Goal: Task Accomplishment & Management: Manage account settings

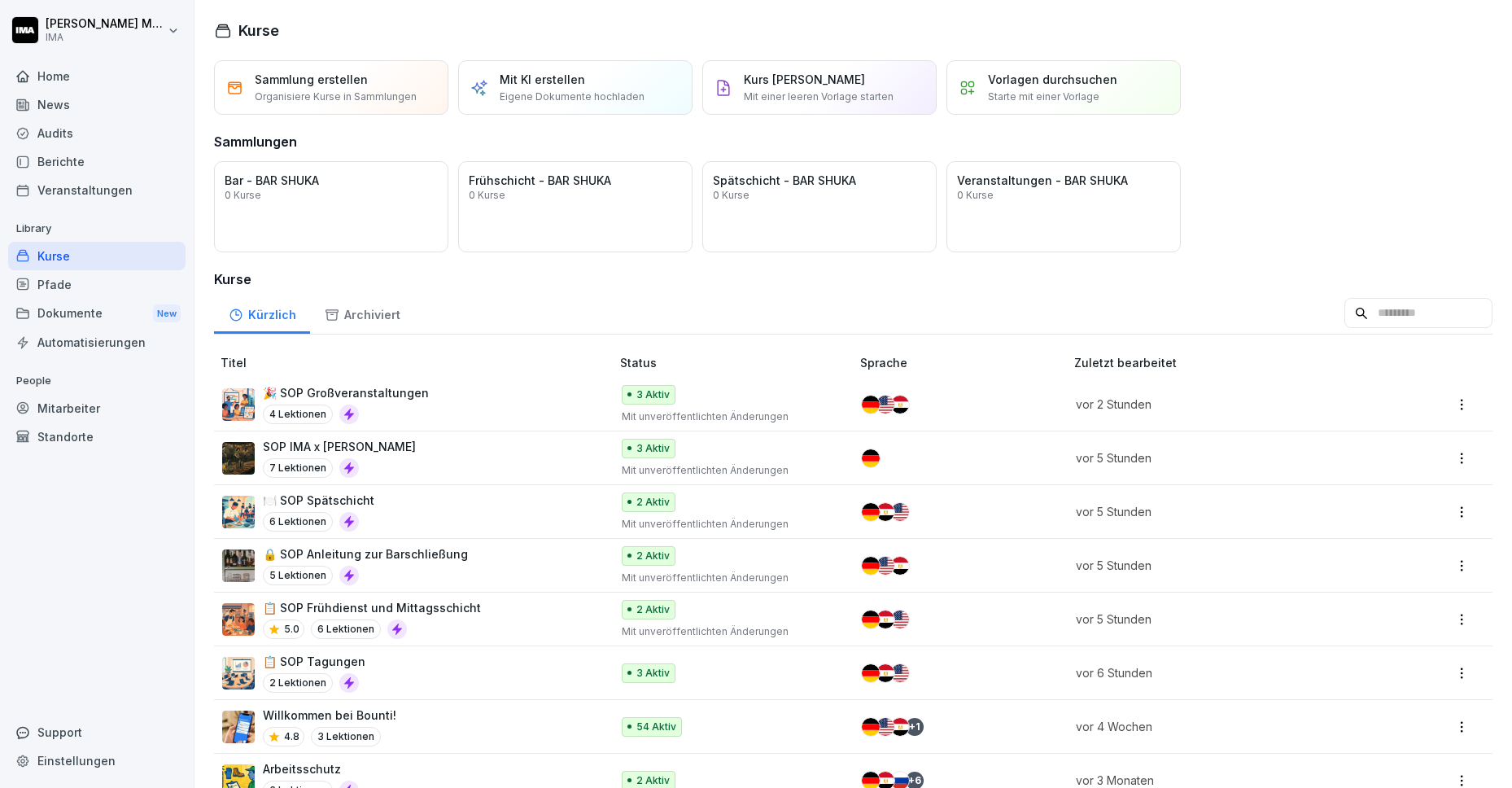
scroll to position [152, 0]
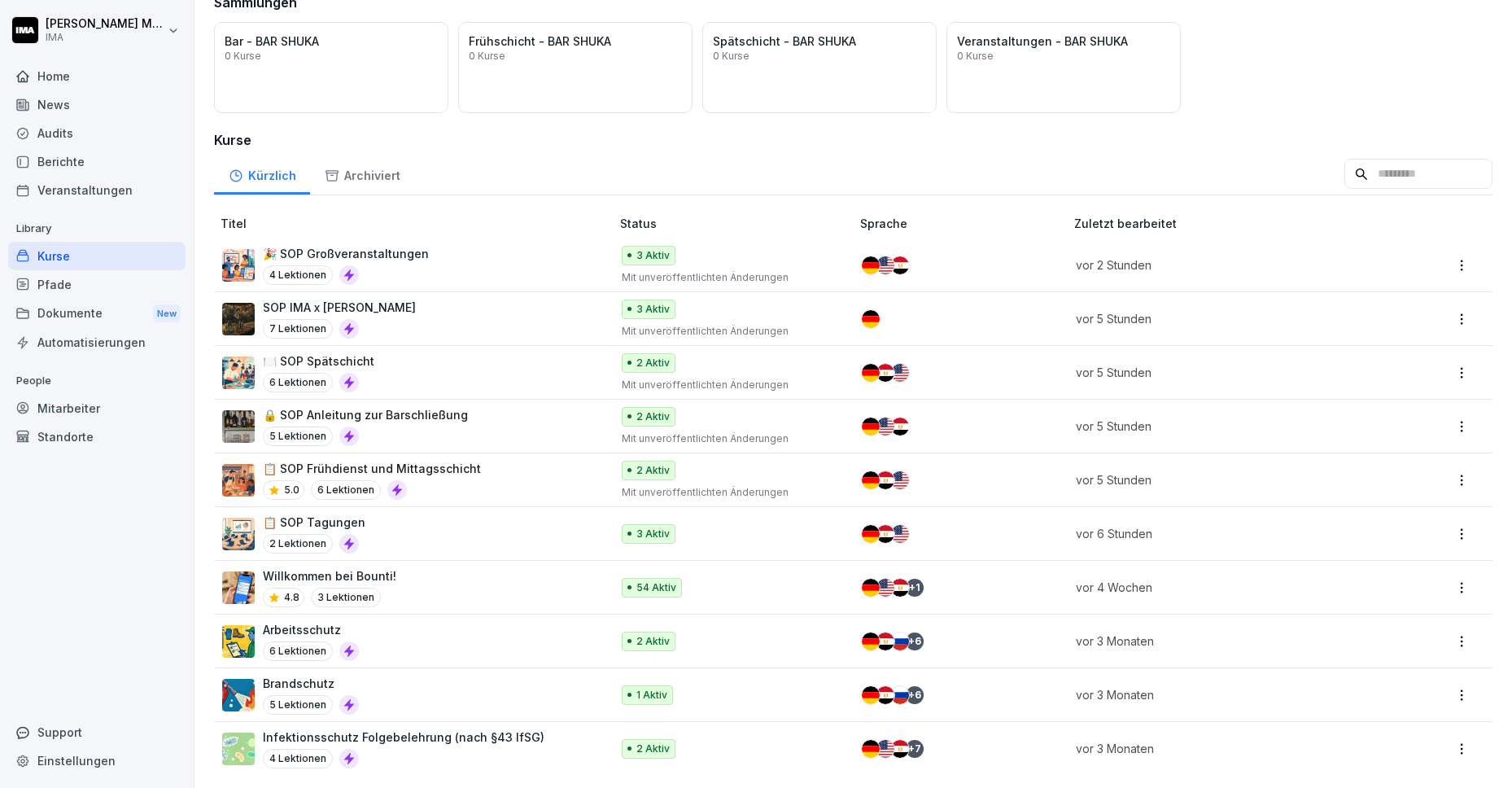
click at [477, 245] on div "🎉 SOP Großveranstaltungen 4 Lektionen" at bounding box center [407, 264] width 372 height 40
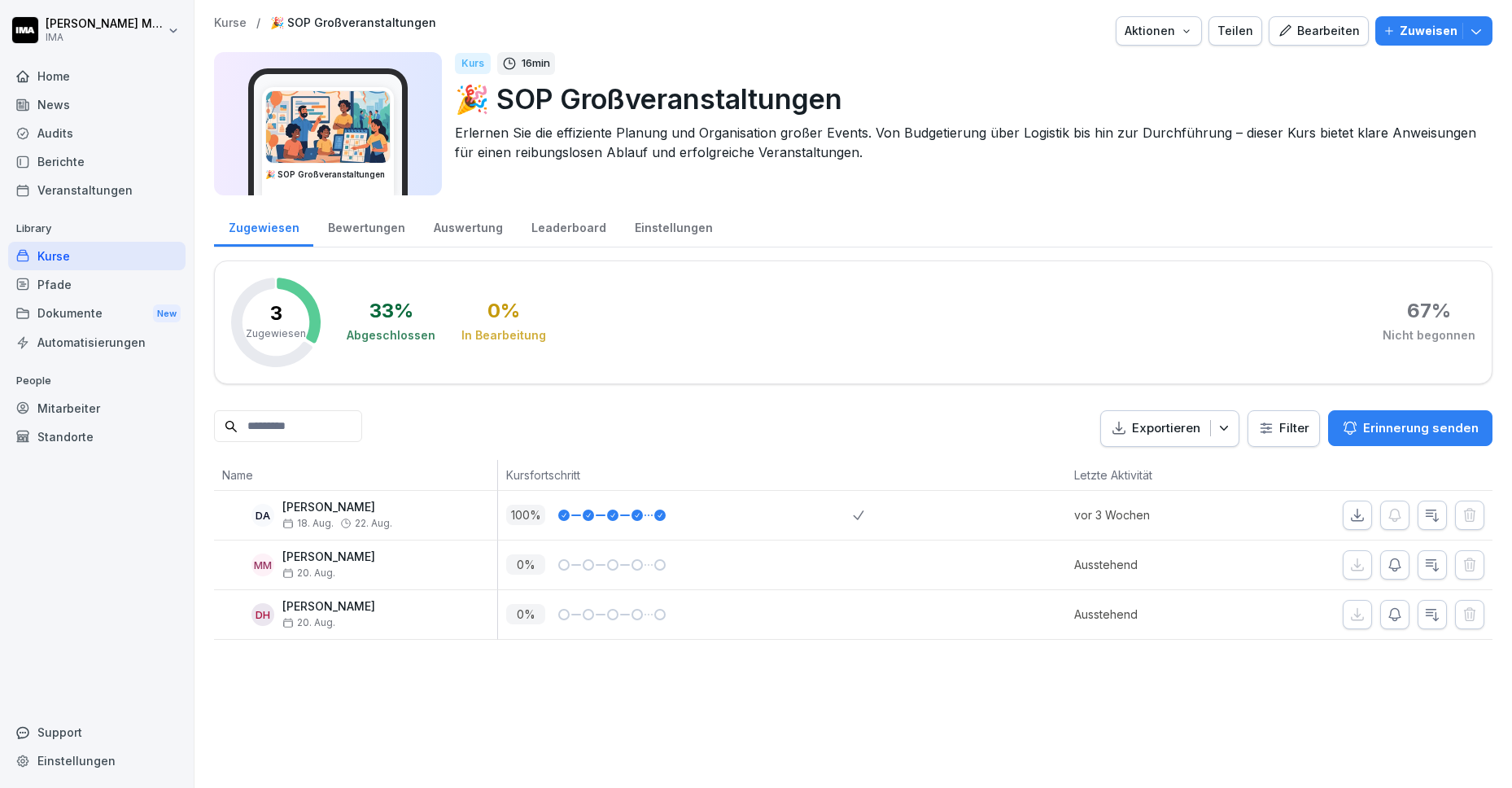
click at [226, 20] on p "Kurse" at bounding box center [230, 23] width 33 height 14
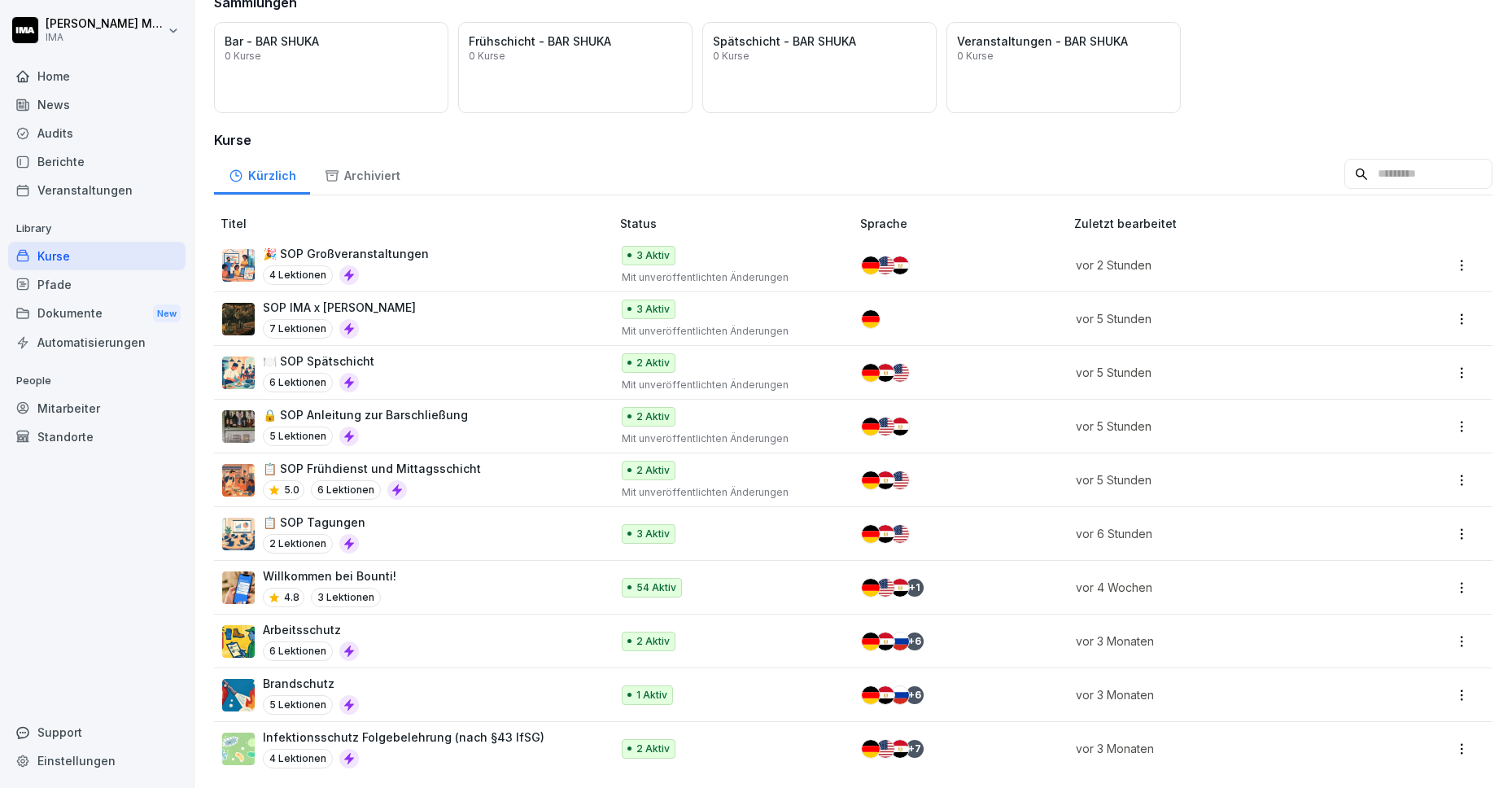
scroll to position [152, 0]
click at [483, 251] on div "🎉 SOP Großveranstaltungen 4 Lektionen" at bounding box center [407, 264] width 372 height 40
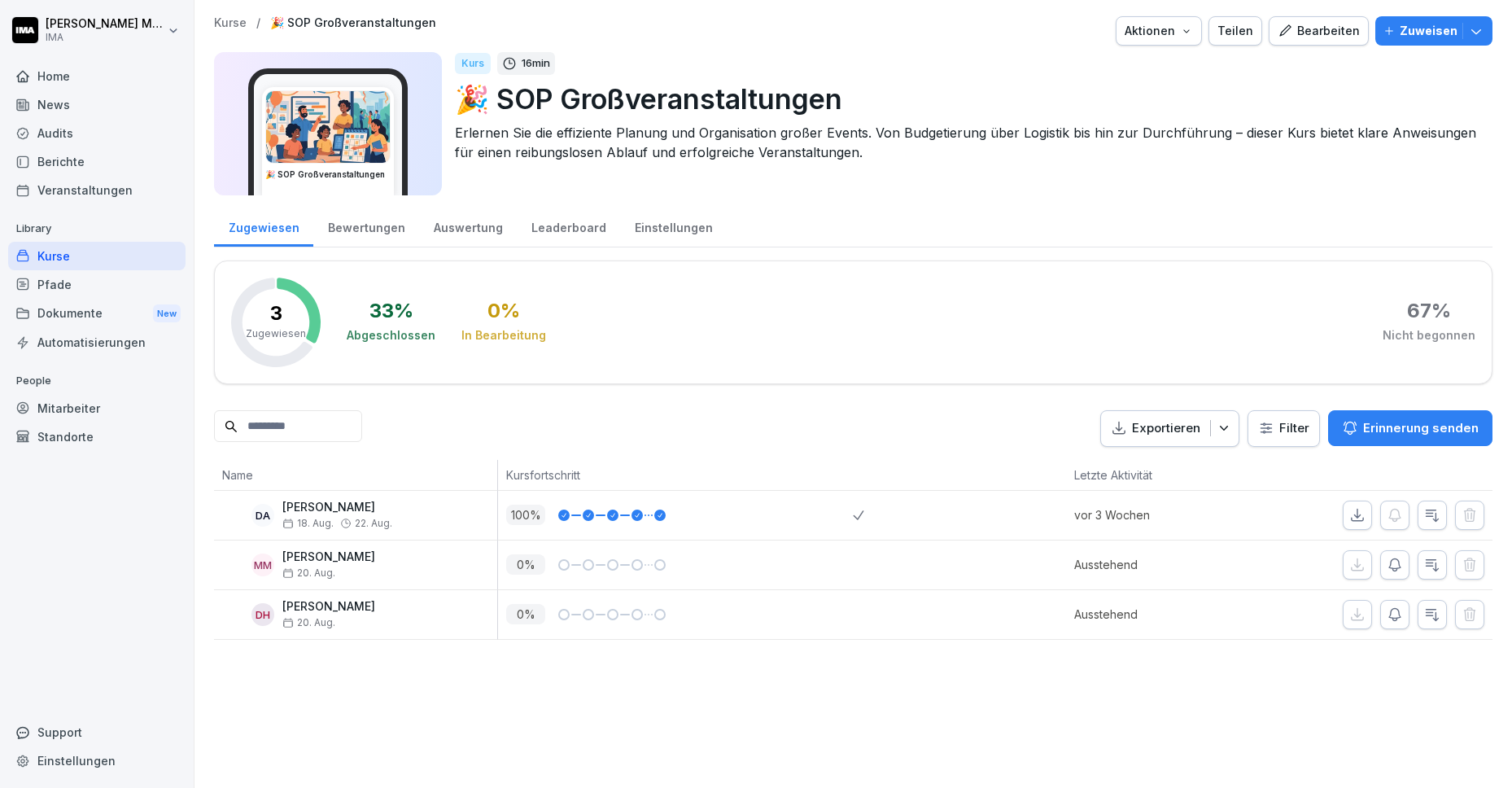
click at [1402, 28] on p "Zuweisen" at bounding box center [1429, 31] width 58 height 18
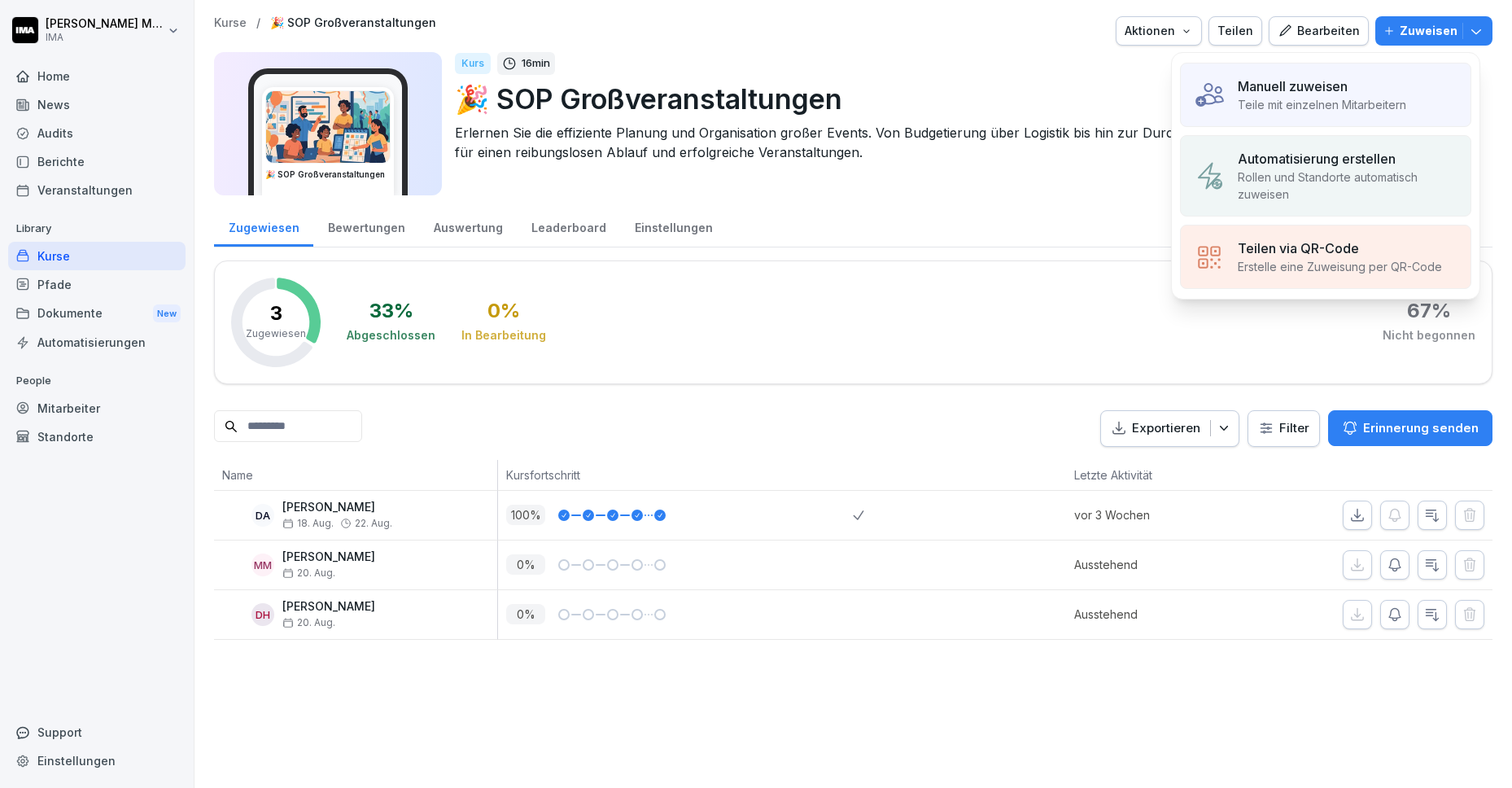
click at [1324, 93] on p "Manuell zuweisen" at bounding box center [1293, 86] width 110 height 20
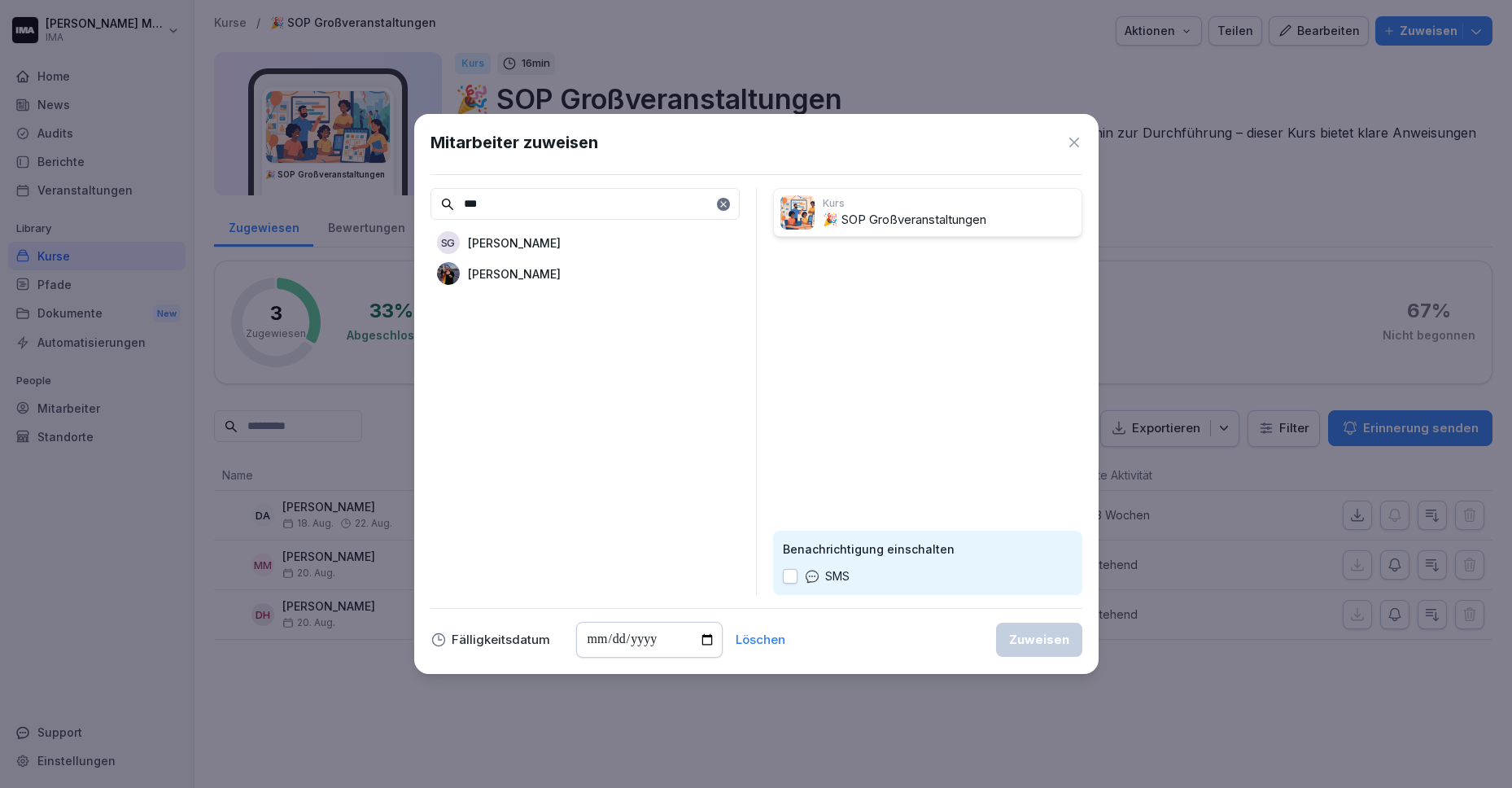
type input "***"
click at [565, 278] on div "[PERSON_NAME]" at bounding box center [585, 273] width 310 height 29
click at [1051, 644] on div "Zuweisen" at bounding box center [1039, 640] width 60 height 18
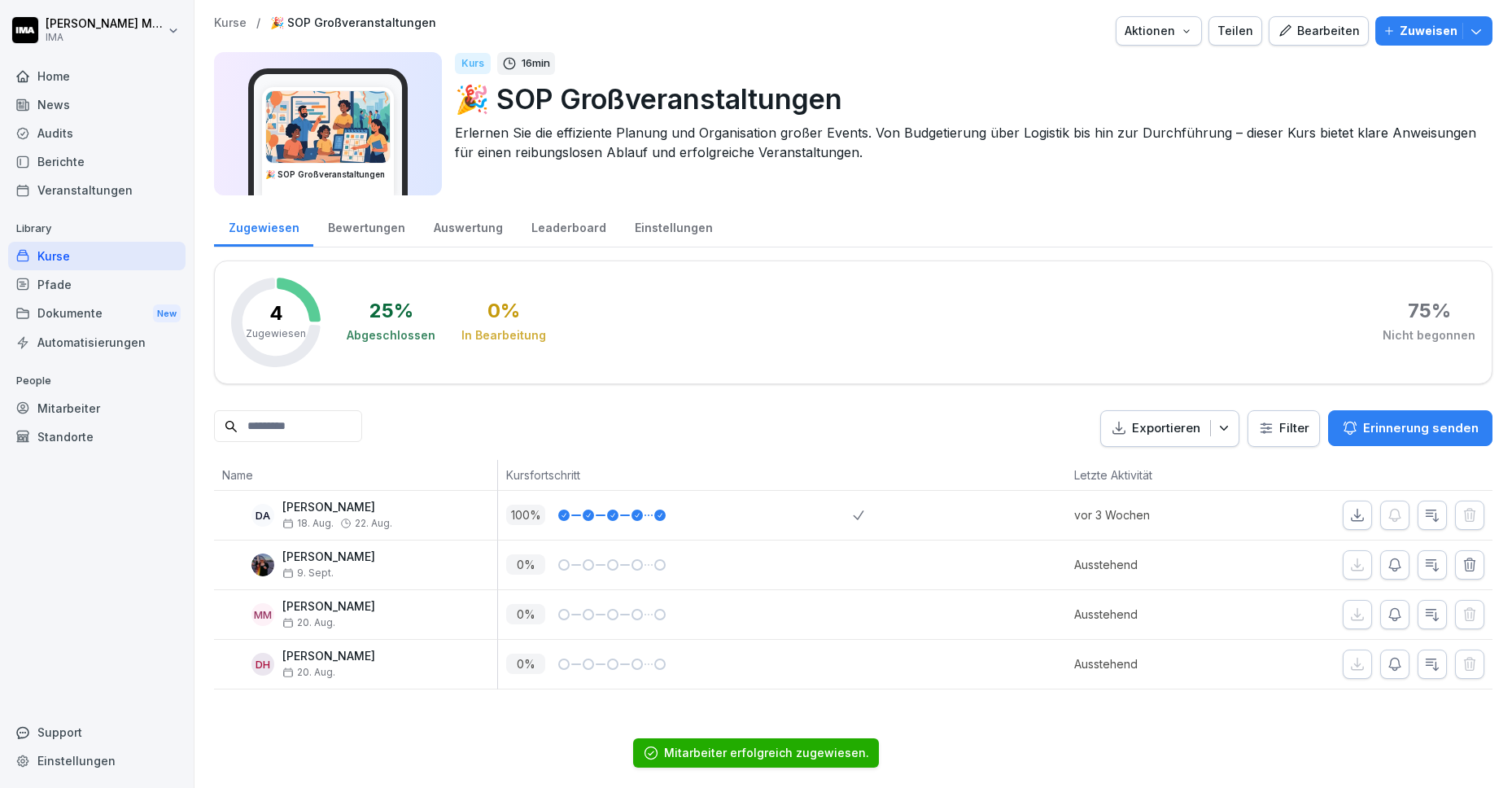
click at [224, 23] on p "Kurse" at bounding box center [230, 23] width 33 height 14
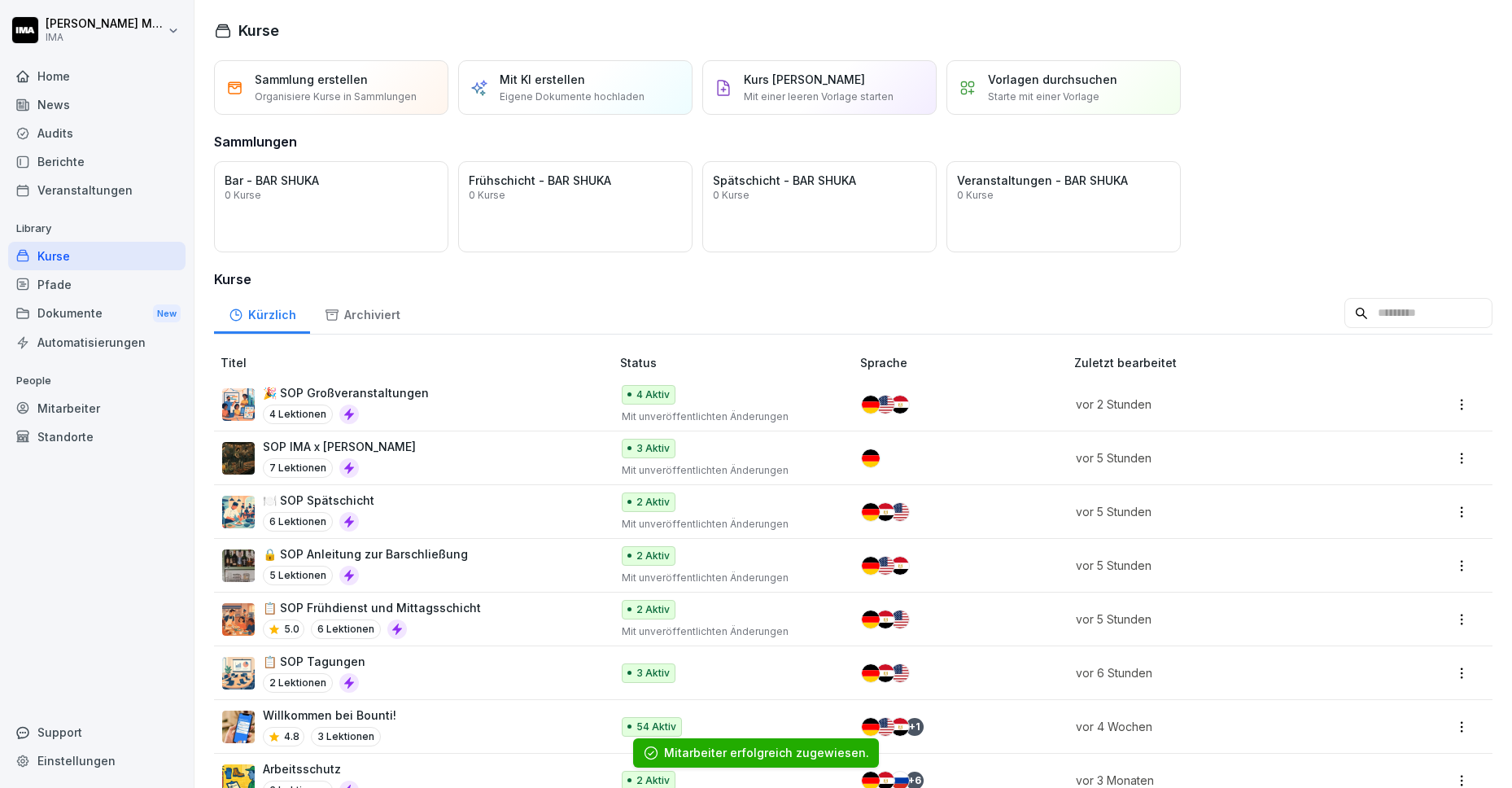
click at [475, 449] on div "SOP IMA x fritzkola Theke 7 Lektionen" at bounding box center [407, 458] width 372 height 40
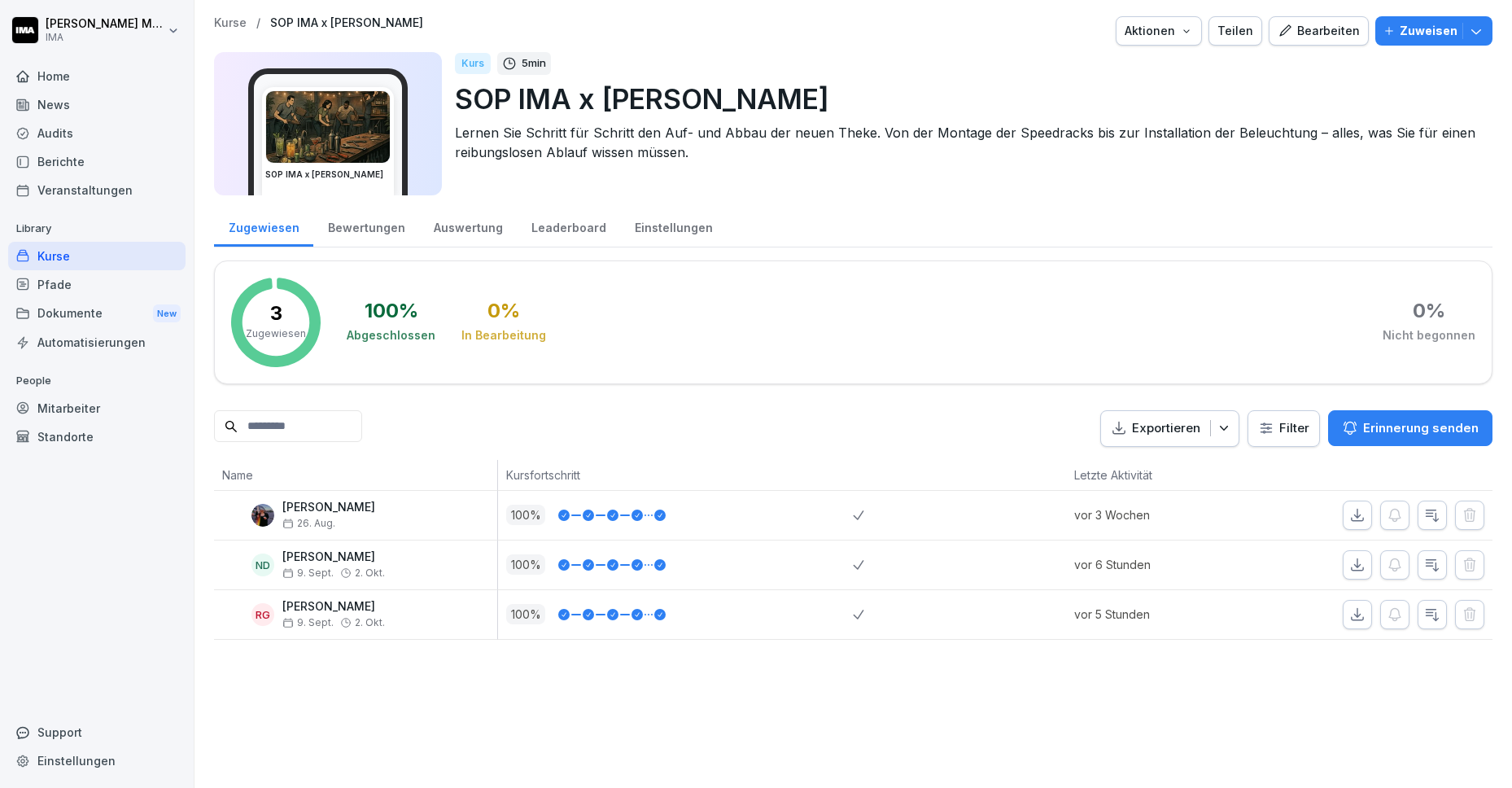
click at [1387, 27] on div "Zuweisen" at bounding box center [1434, 31] width 101 height 18
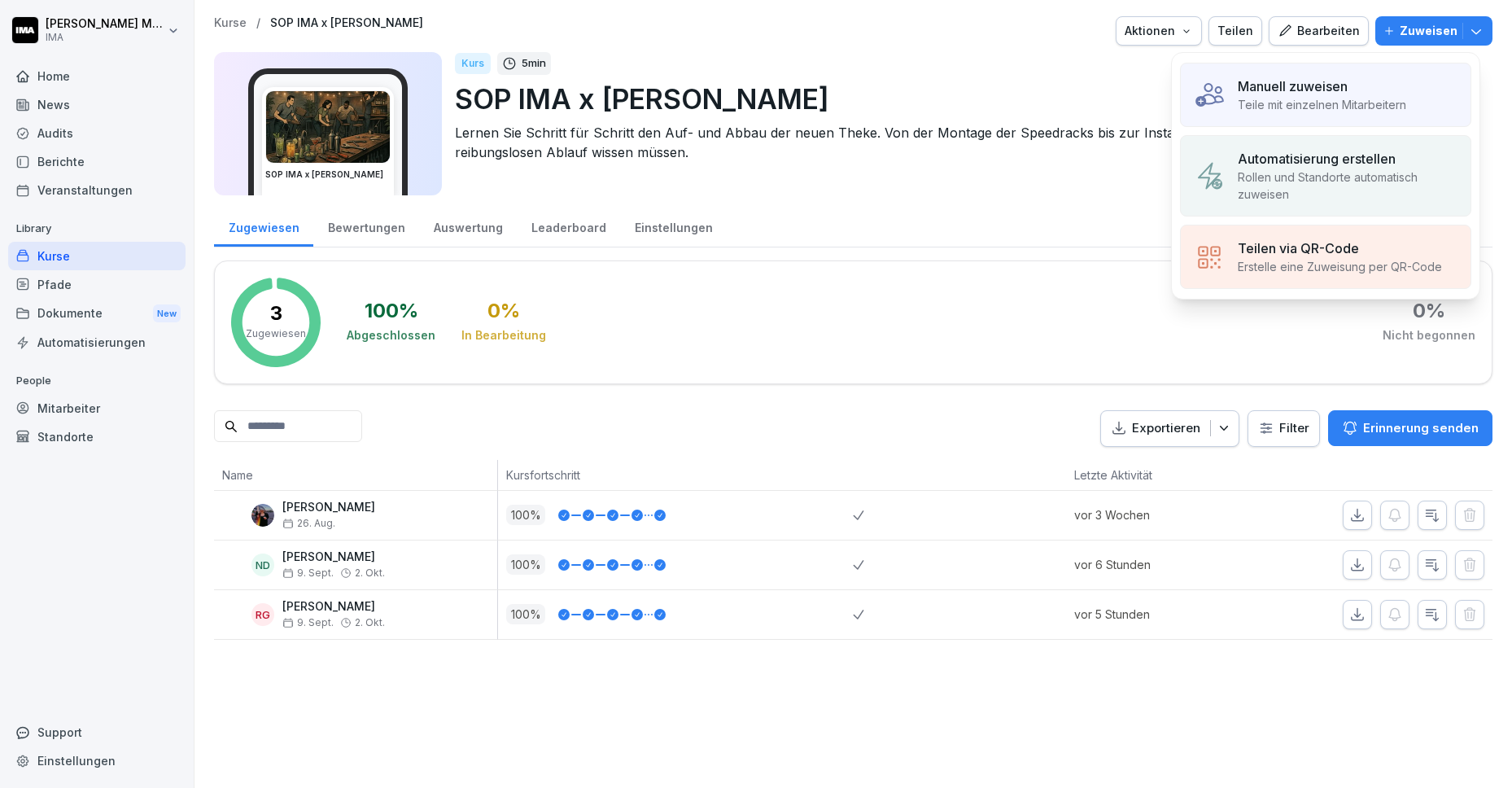
click at [1276, 80] on p "Manuell zuweisen" at bounding box center [1293, 86] width 110 height 20
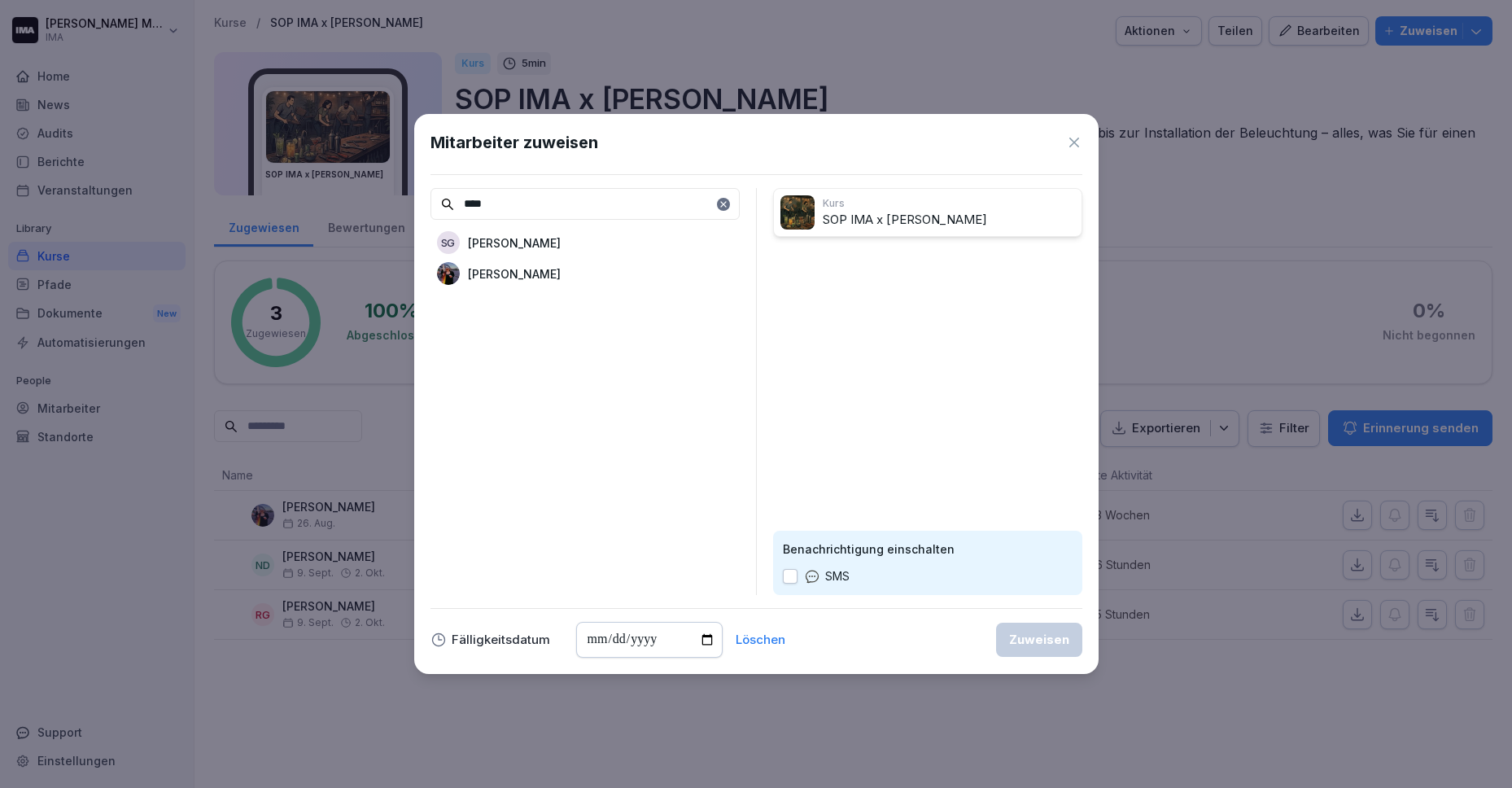
type input "****"
click at [581, 277] on div "[PERSON_NAME]" at bounding box center [585, 273] width 310 height 29
click at [1050, 644] on div "Zuweisen" at bounding box center [1039, 640] width 60 height 18
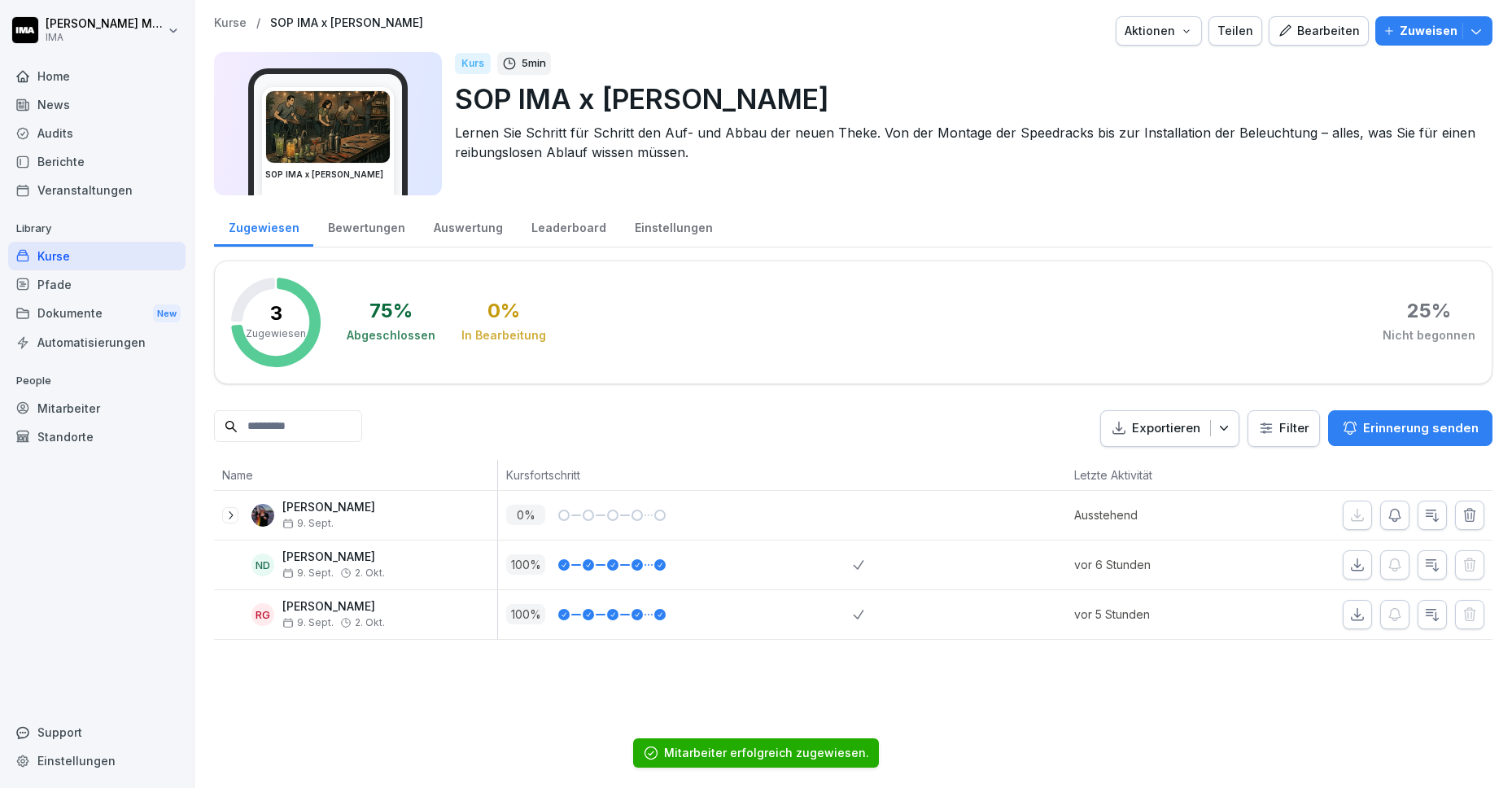
click at [224, 22] on p "Kurse" at bounding box center [230, 23] width 33 height 14
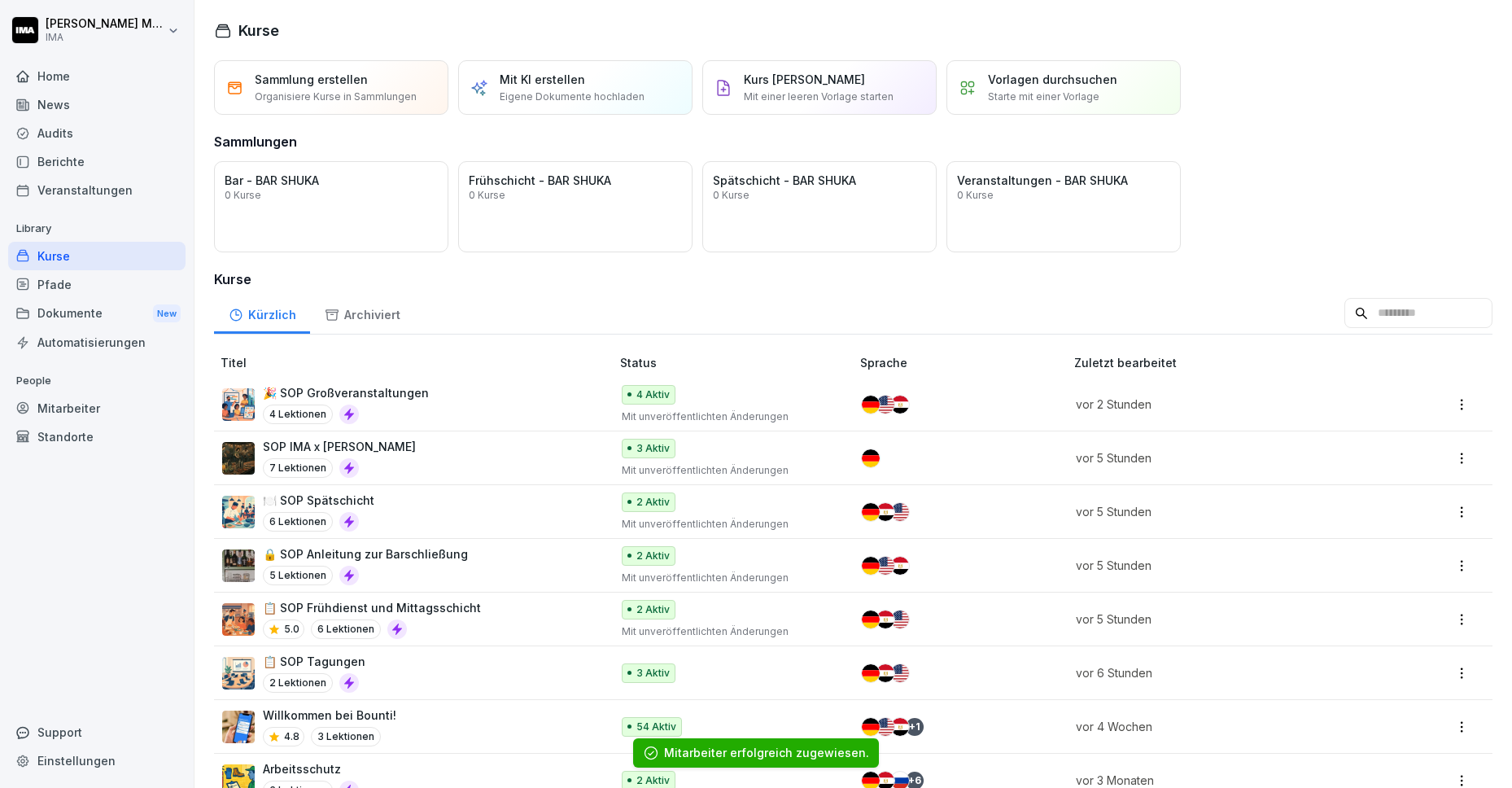
click at [458, 500] on div "🍽️ SOP Spätschicht 6 Lektionen" at bounding box center [407, 511] width 372 height 40
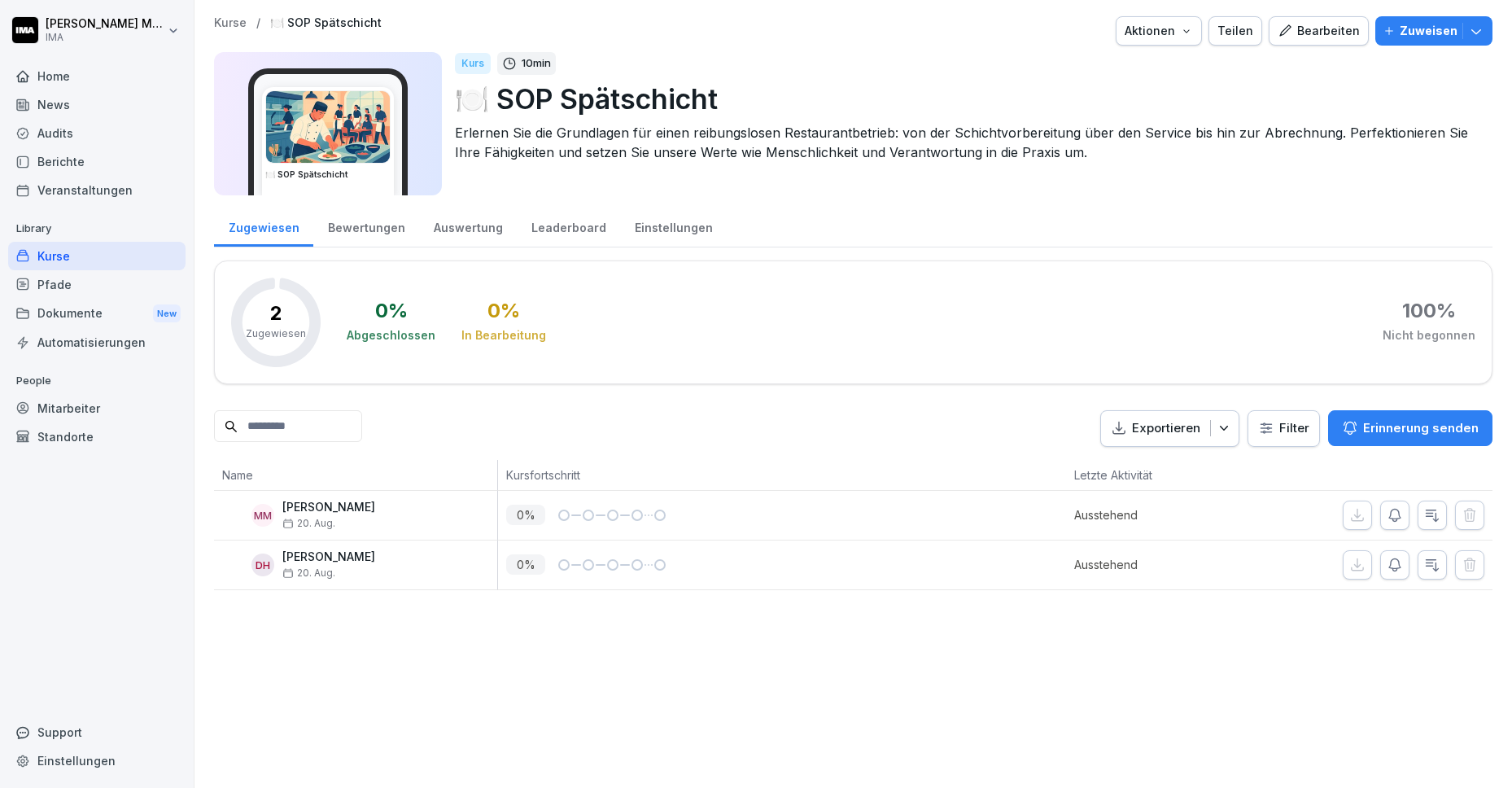
click at [1426, 27] on p "Zuweisen" at bounding box center [1429, 31] width 58 height 18
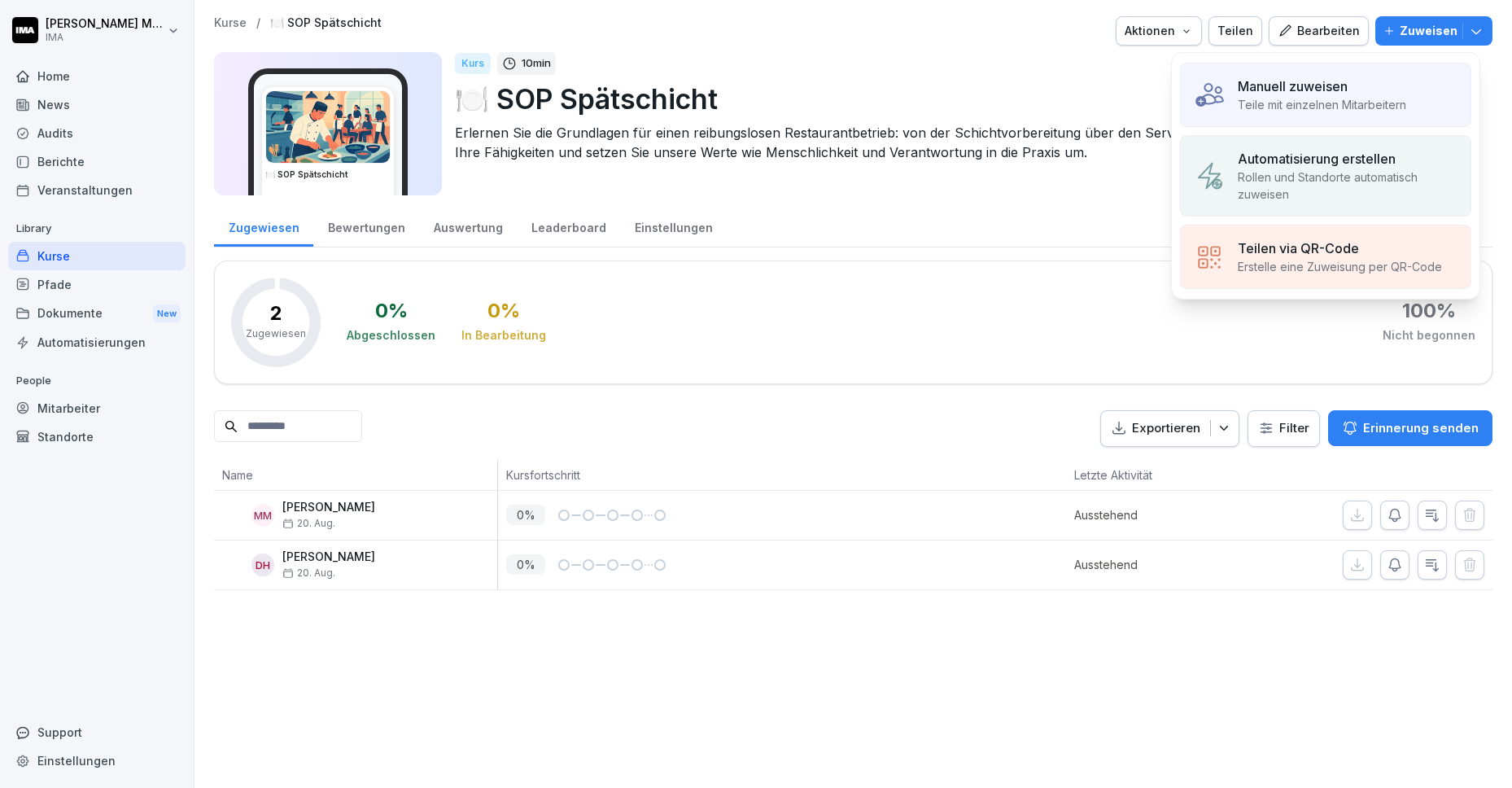
click at [1325, 106] on p "Teile mit einzelnen Mitarbeitern" at bounding box center [1322, 104] width 169 height 17
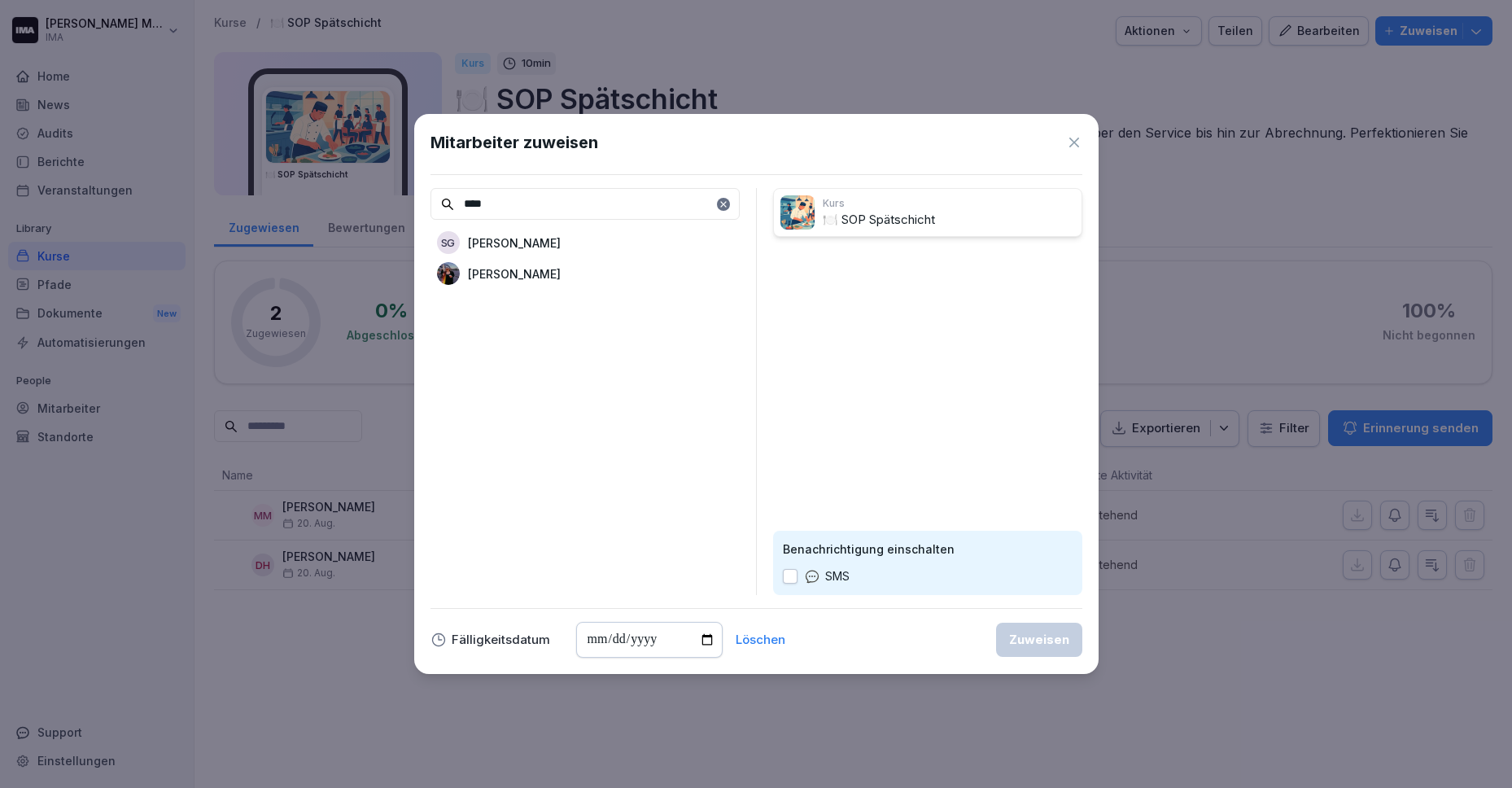
type input "****"
click at [571, 273] on div "[PERSON_NAME]" at bounding box center [585, 273] width 310 height 29
click at [1061, 646] on div "Zuweisen" at bounding box center [1039, 640] width 60 height 18
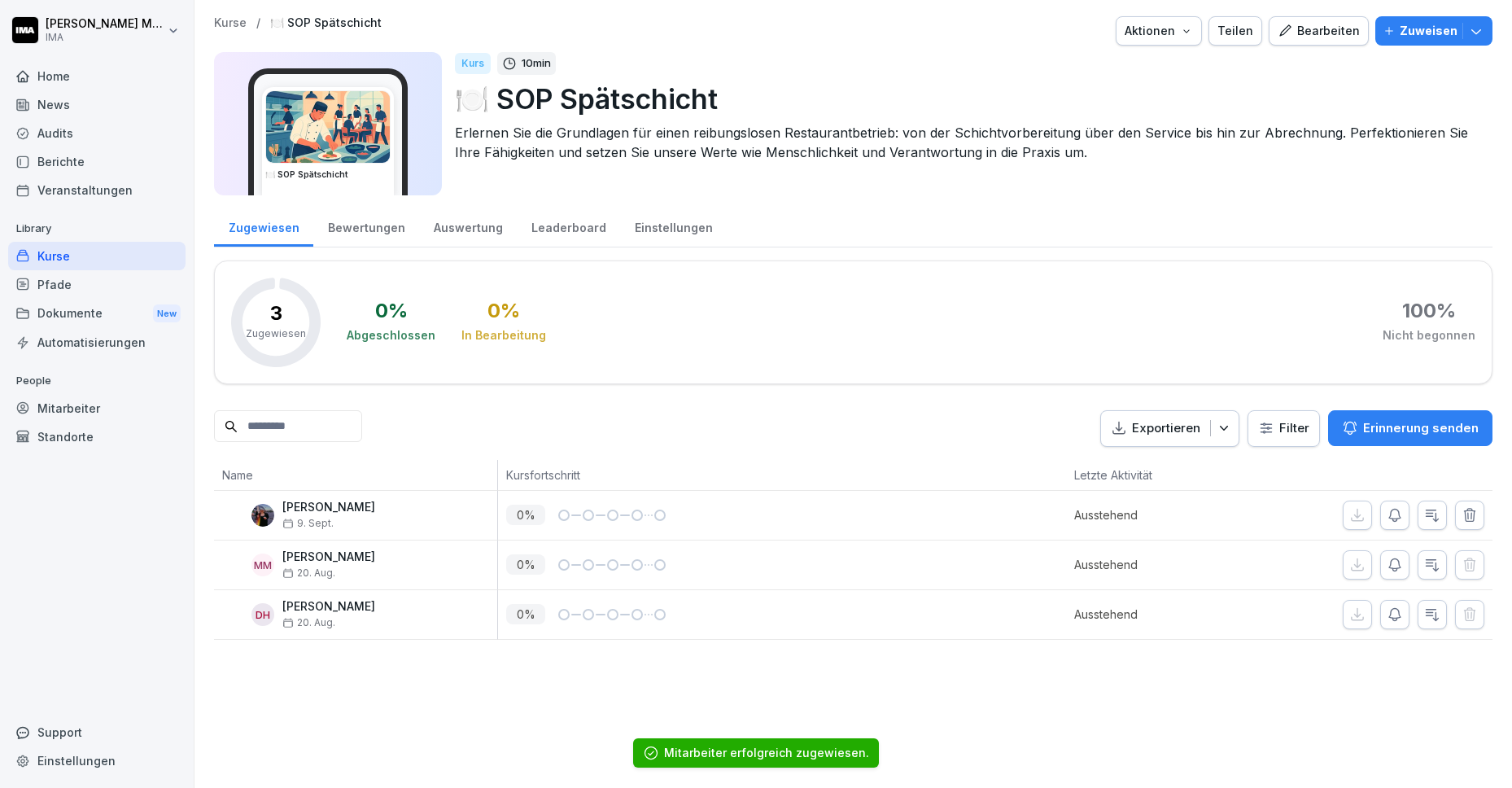
click at [224, 28] on p "Kurse" at bounding box center [230, 23] width 33 height 14
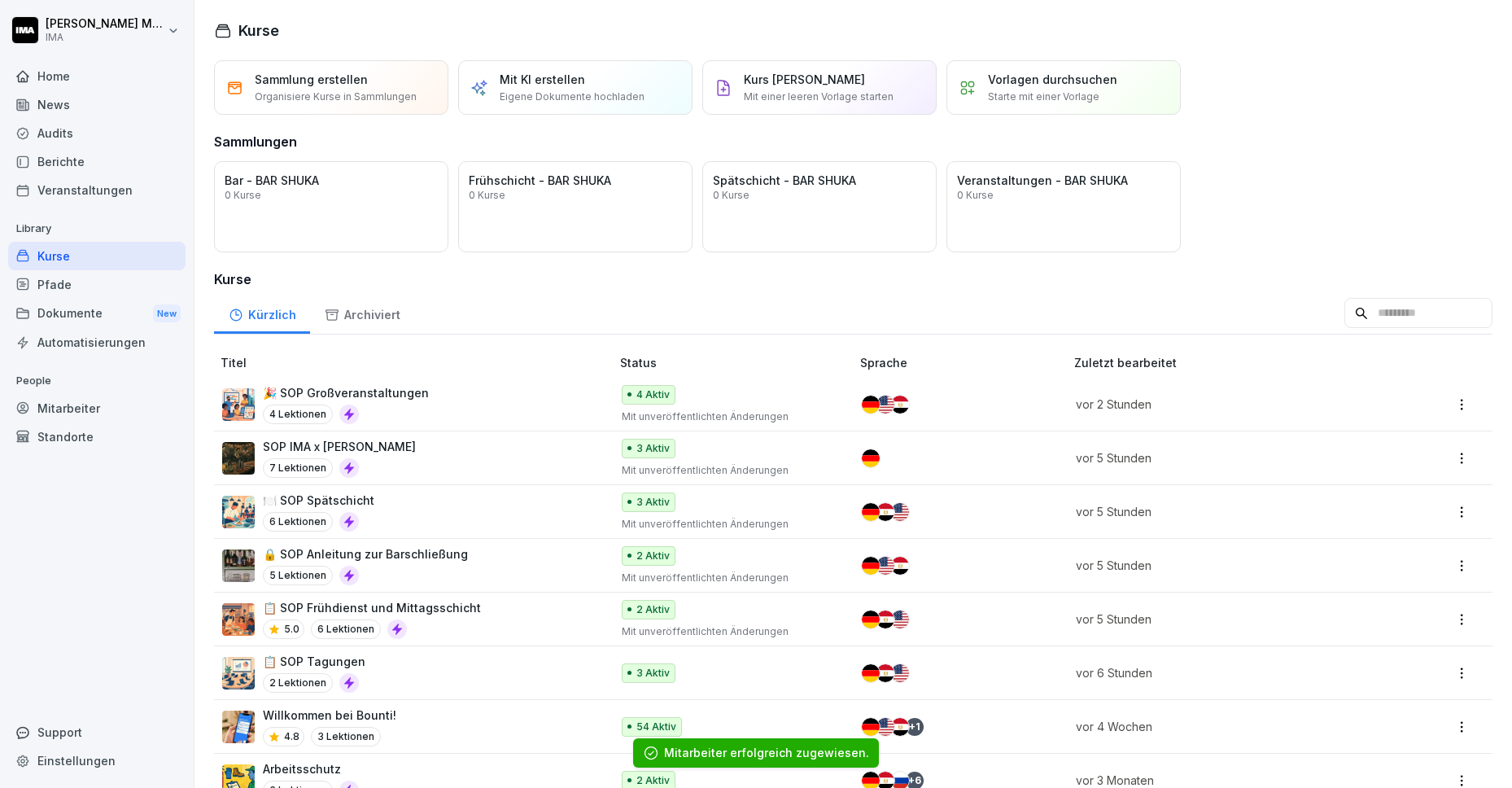
click at [447, 573] on div "5 Lektionen" at bounding box center [365, 576] width 205 height 20
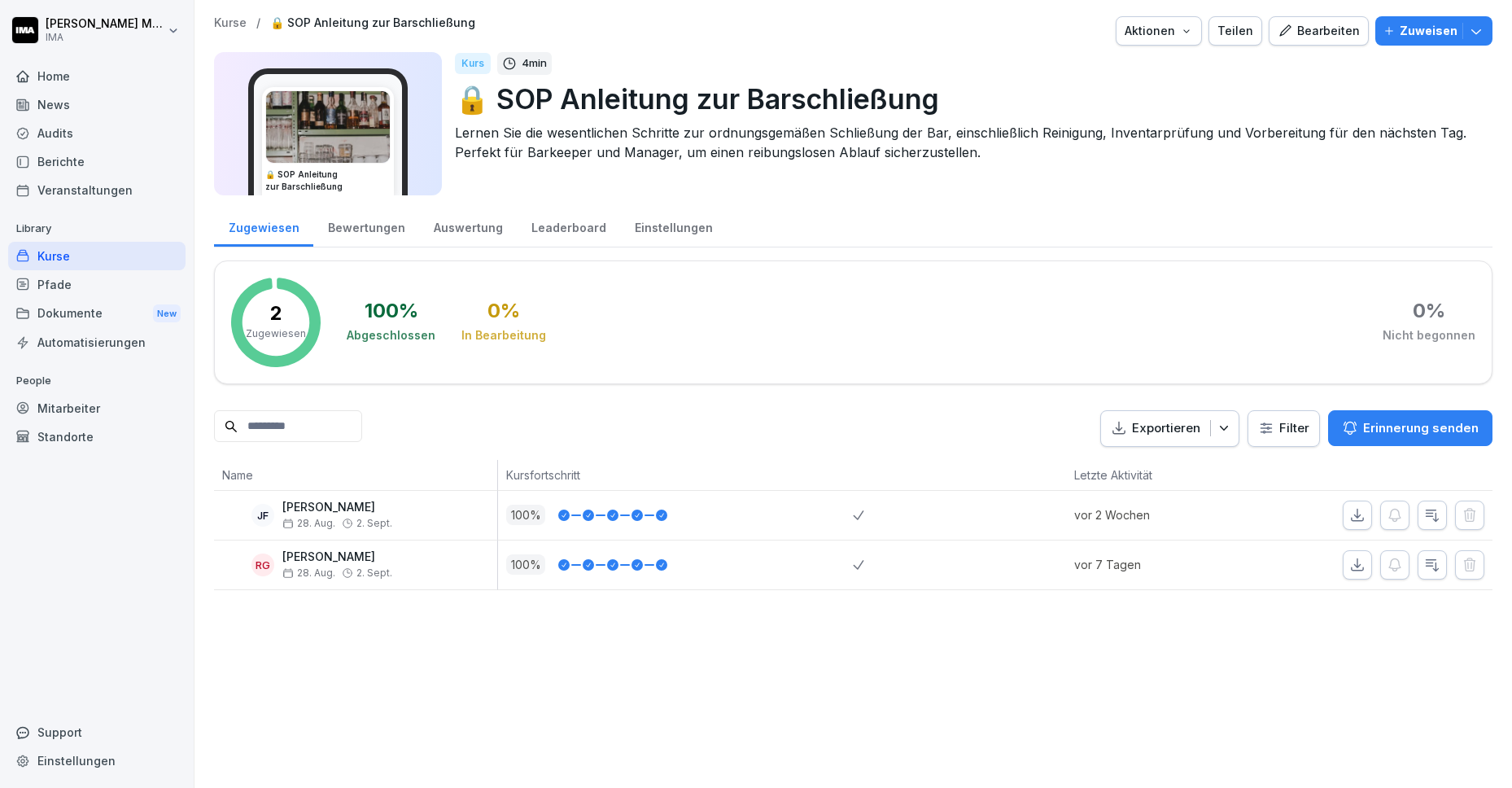
click at [1400, 25] on p "Zuweisen" at bounding box center [1429, 31] width 58 height 18
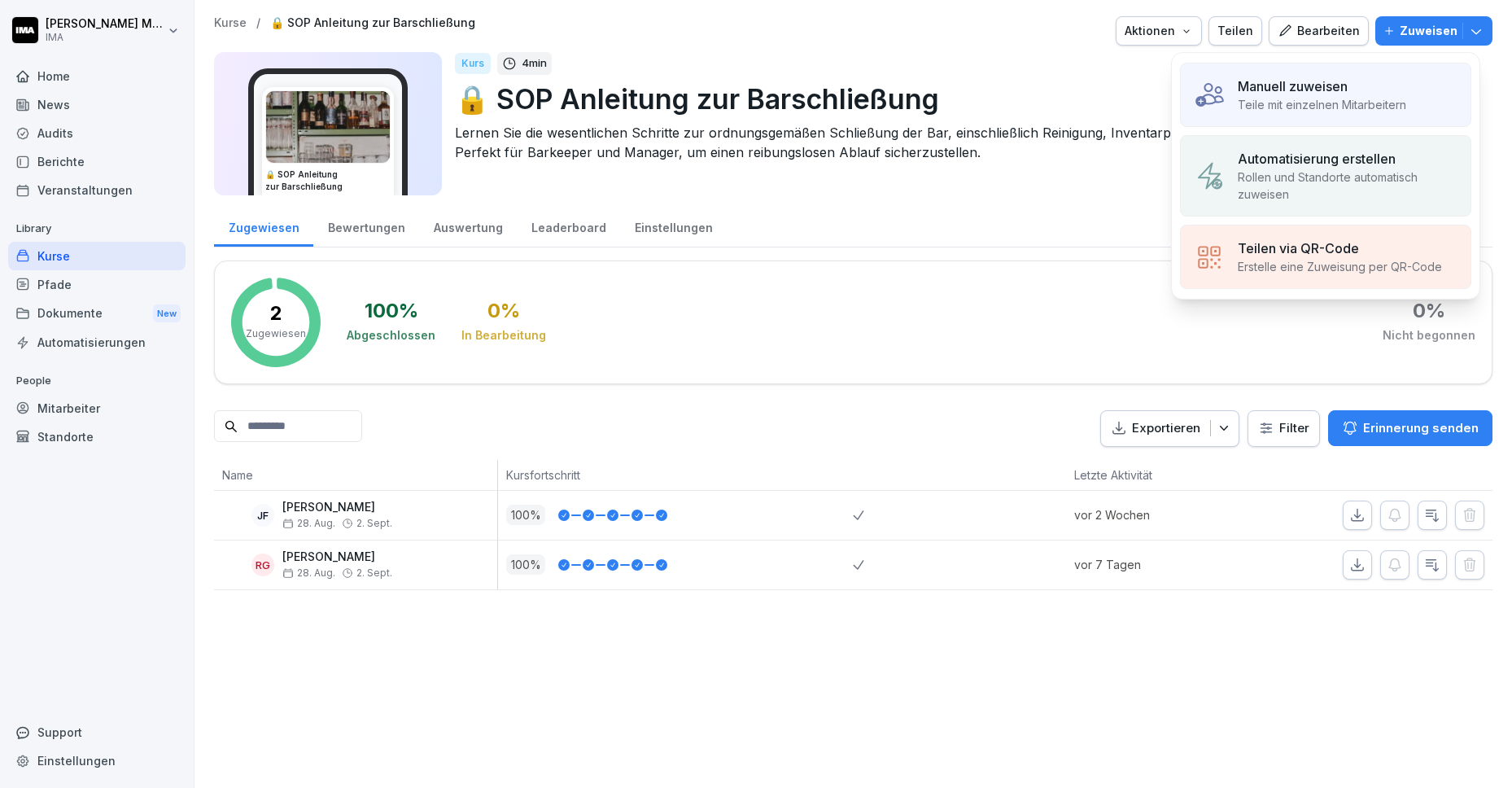
click at [1336, 80] on p "Manuell zuweisen" at bounding box center [1293, 86] width 110 height 20
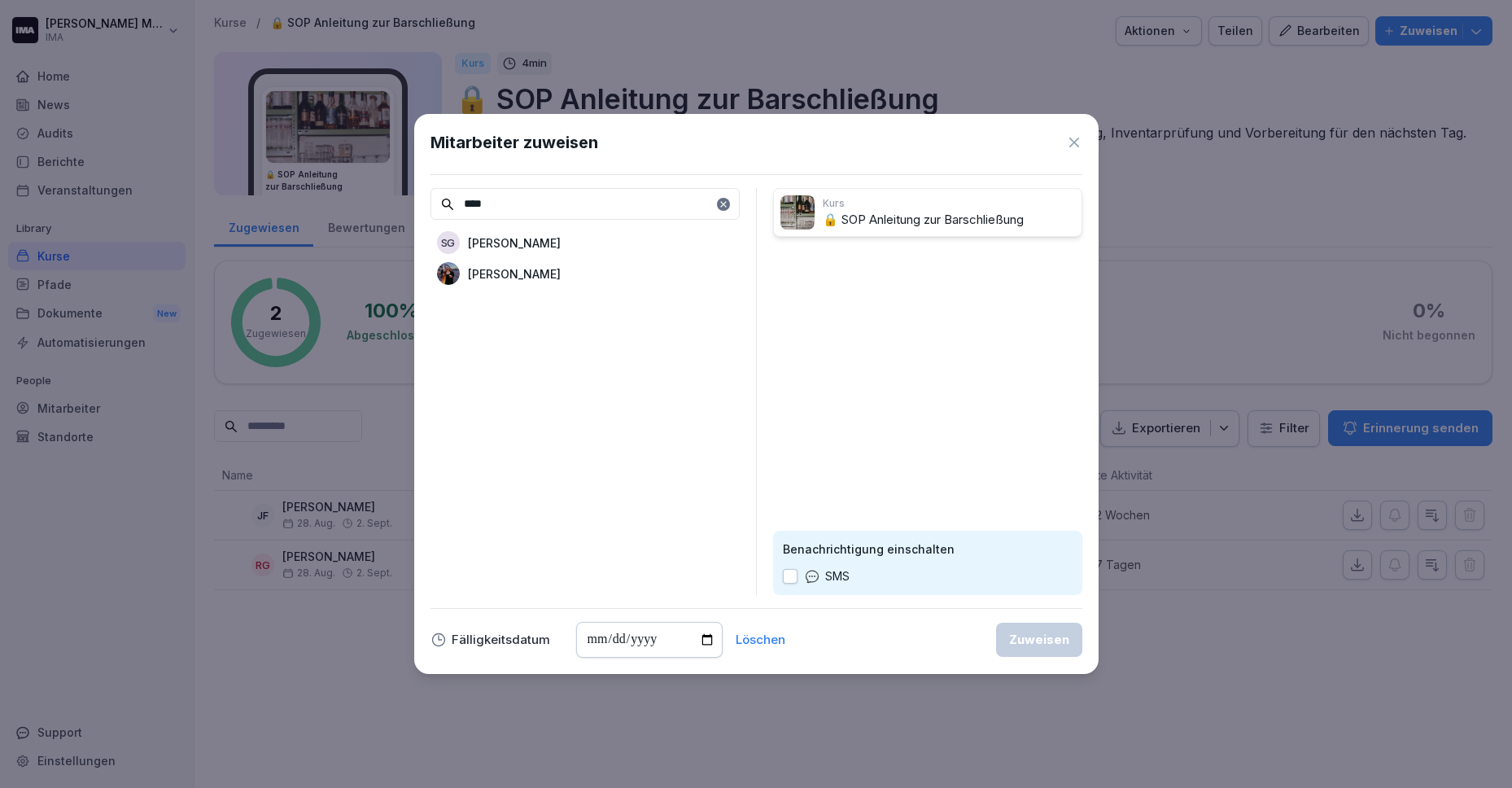
type input "****"
click at [508, 281] on p "[PERSON_NAME]" at bounding box center [514, 273] width 93 height 17
click at [1019, 636] on div "Zuweisen" at bounding box center [1039, 640] width 60 height 18
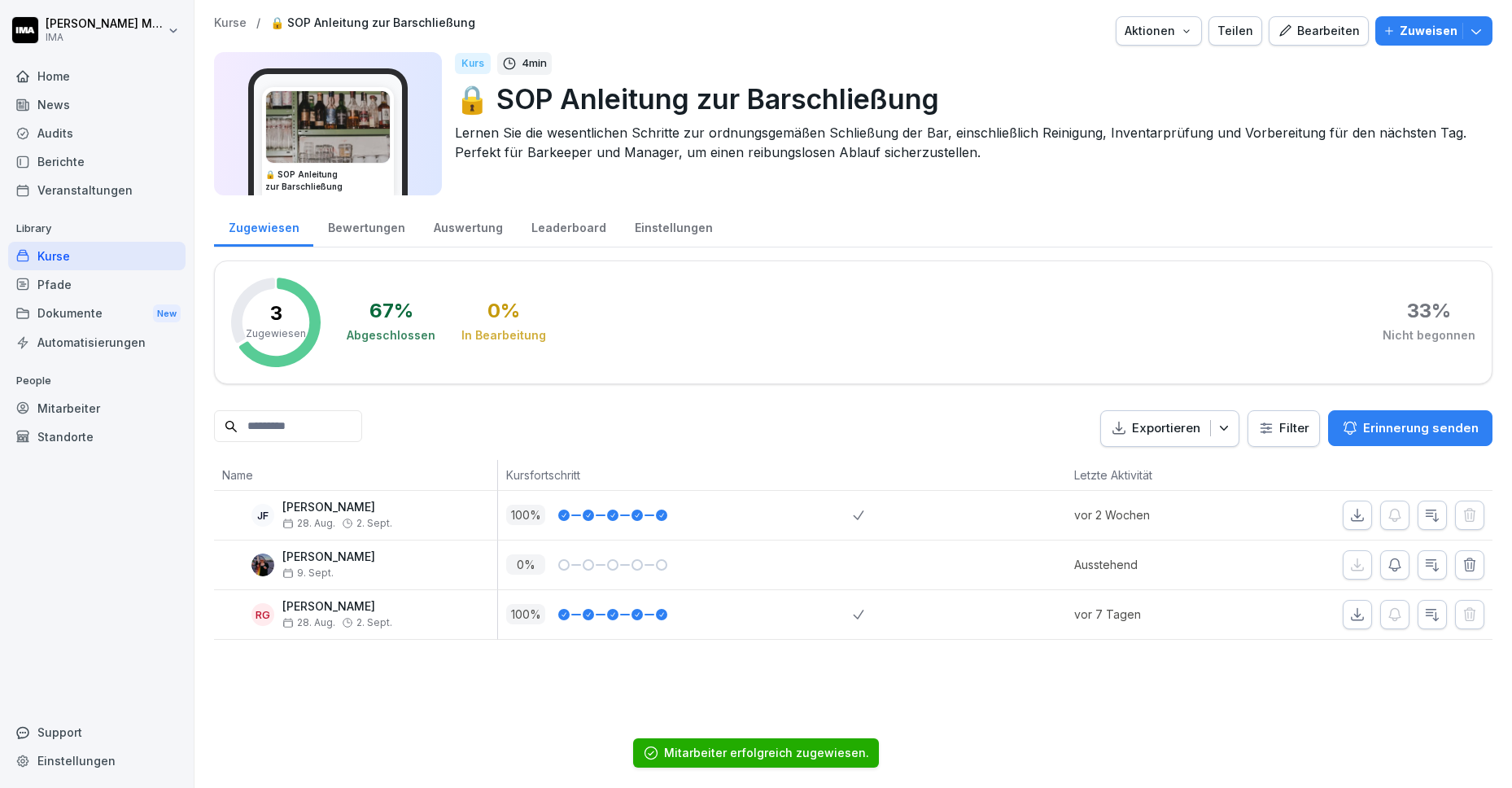
click at [230, 25] on p "Kurse" at bounding box center [230, 23] width 33 height 14
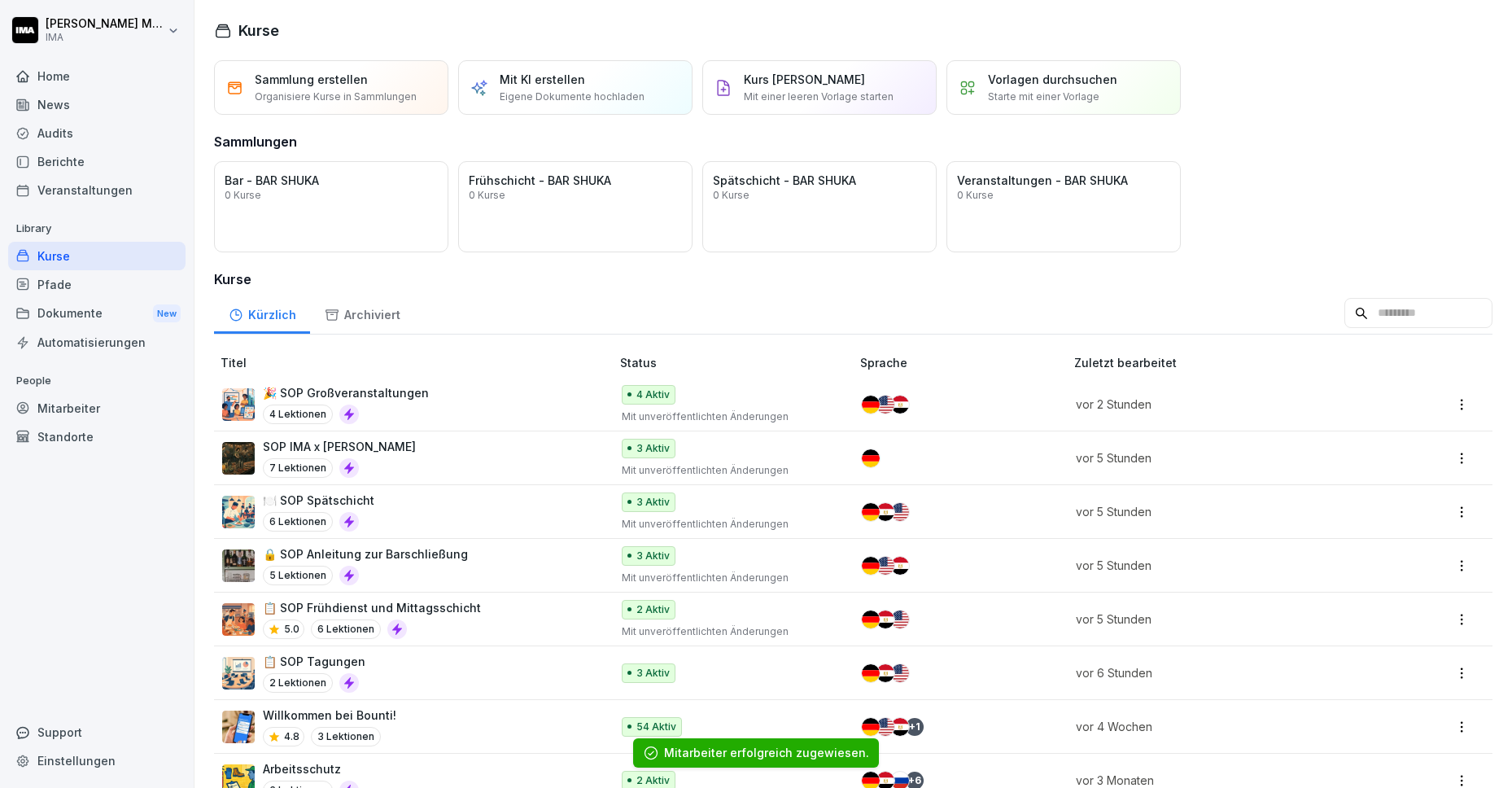
click at [414, 623] on div "5.0 6 Lektionen" at bounding box center [372, 629] width 218 height 20
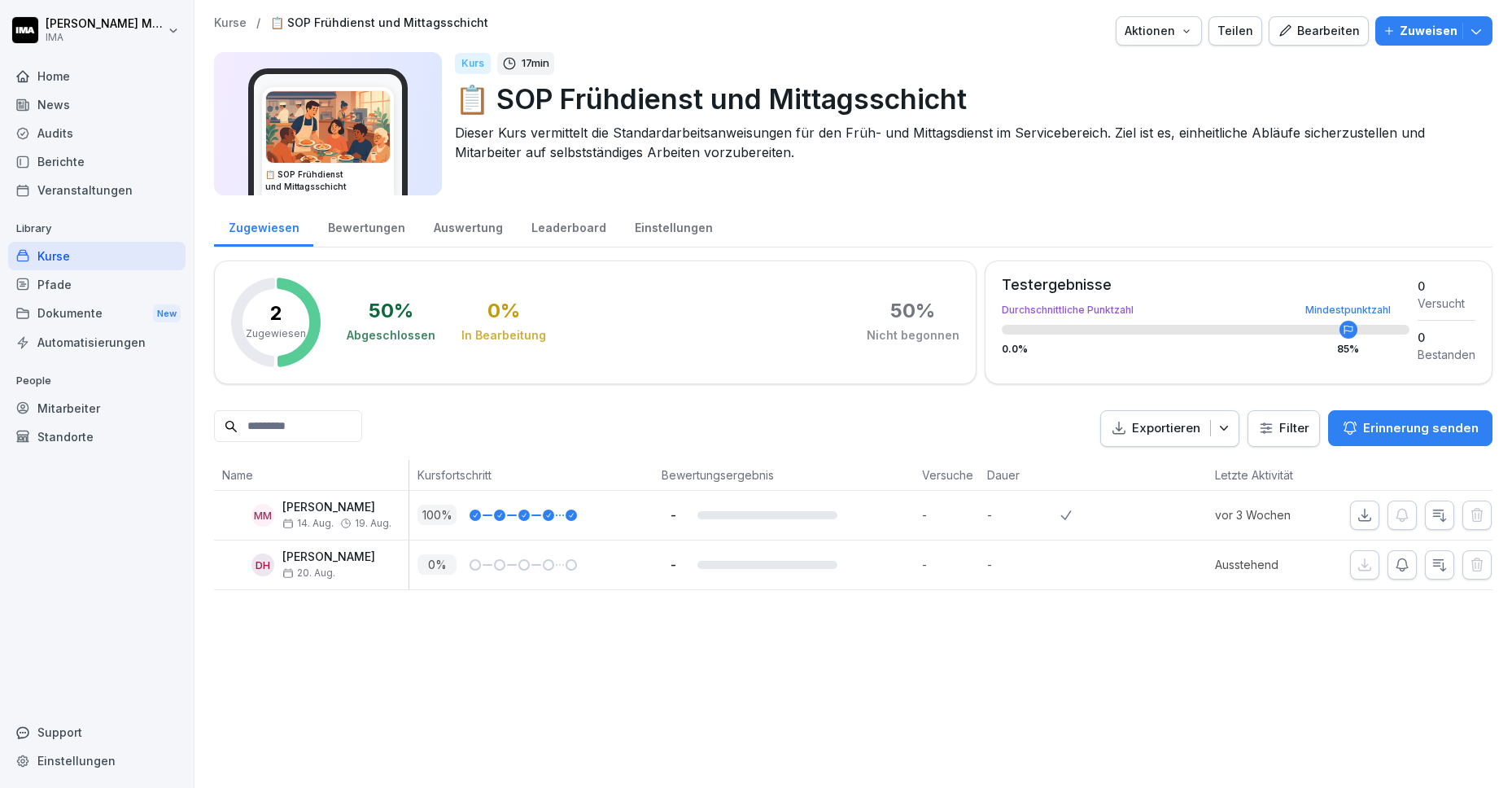
click at [1401, 28] on p "Zuweisen" at bounding box center [1429, 31] width 58 height 18
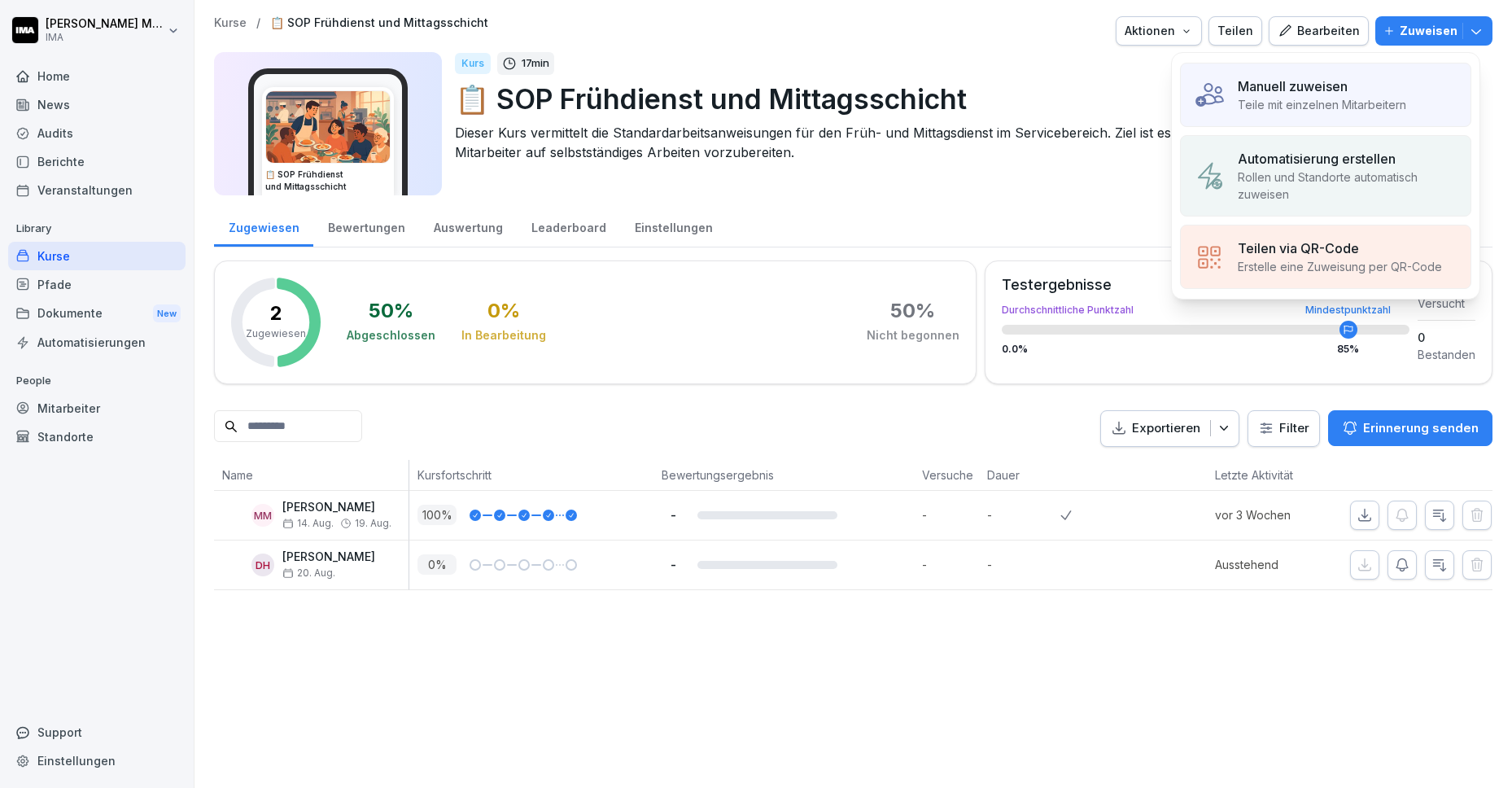
click at [1306, 88] on p "Manuell zuweisen" at bounding box center [1293, 86] width 110 height 20
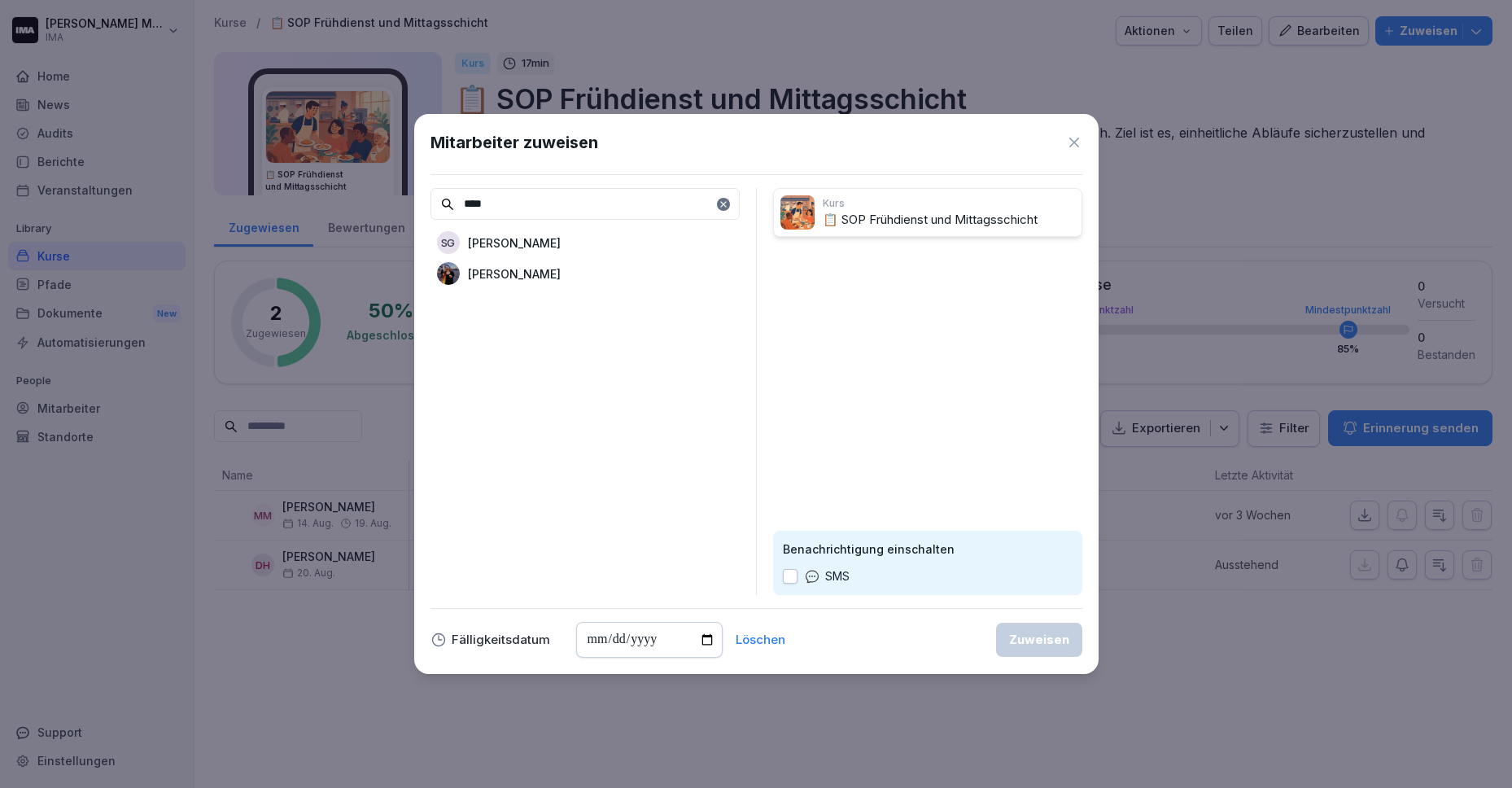
type input "****"
click at [507, 276] on p "[PERSON_NAME]" at bounding box center [514, 273] width 93 height 17
click at [1022, 650] on button "Zuweisen" at bounding box center [1039, 640] width 86 height 35
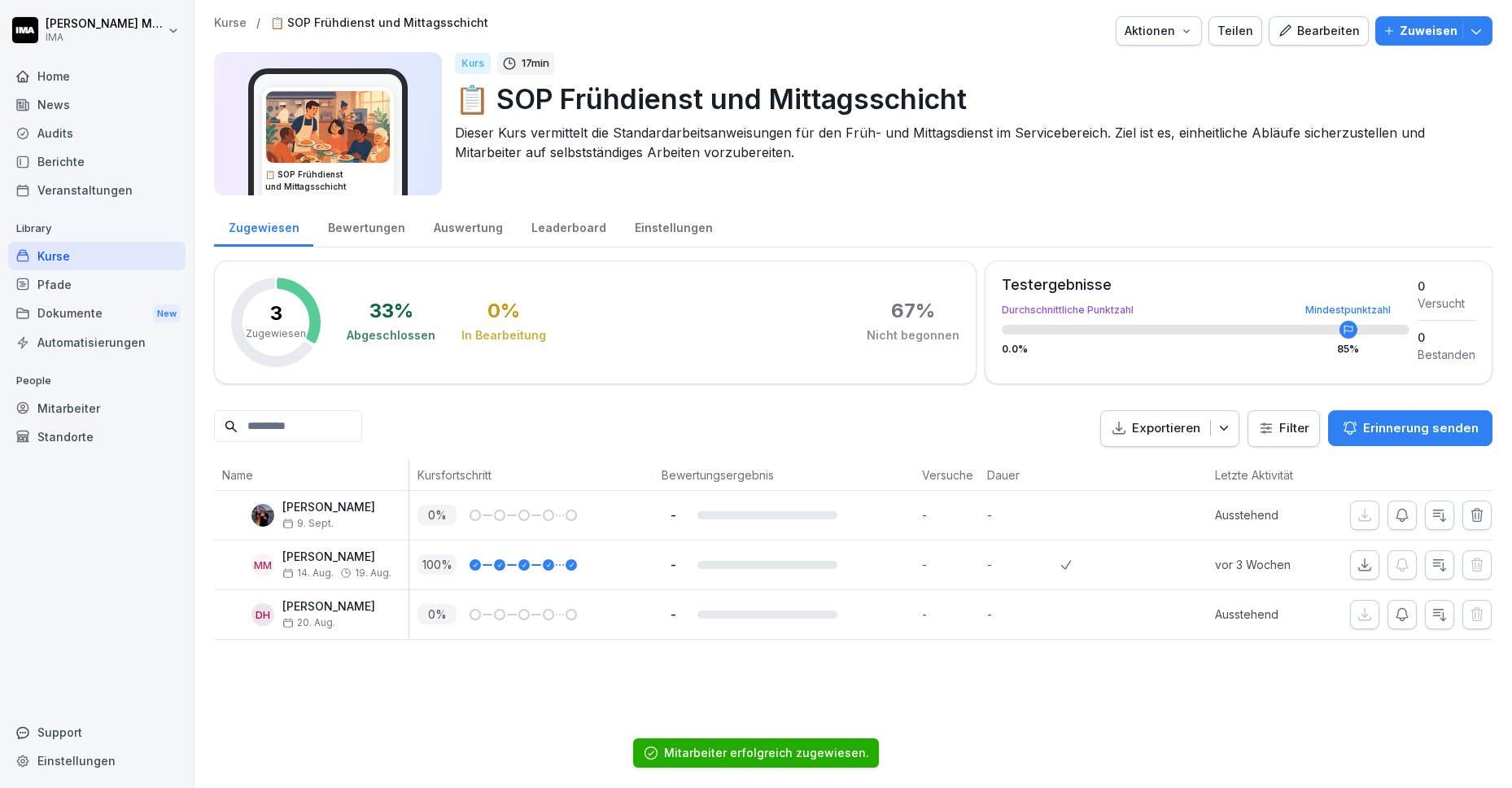
click at [238, 23] on p "Kurse" at bounding box center [230, 23] width 33 height 14
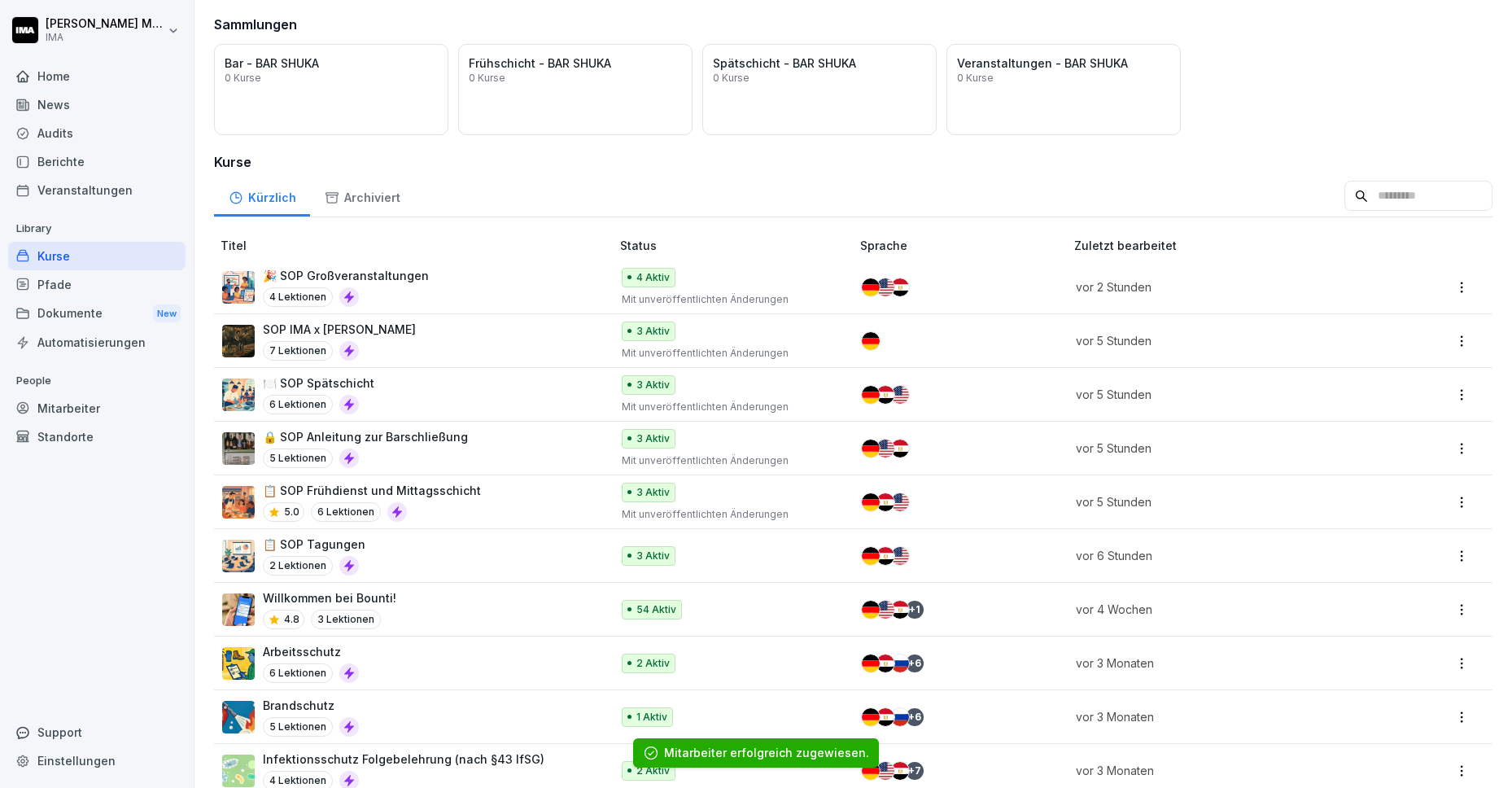
scroll to position [128, 0]
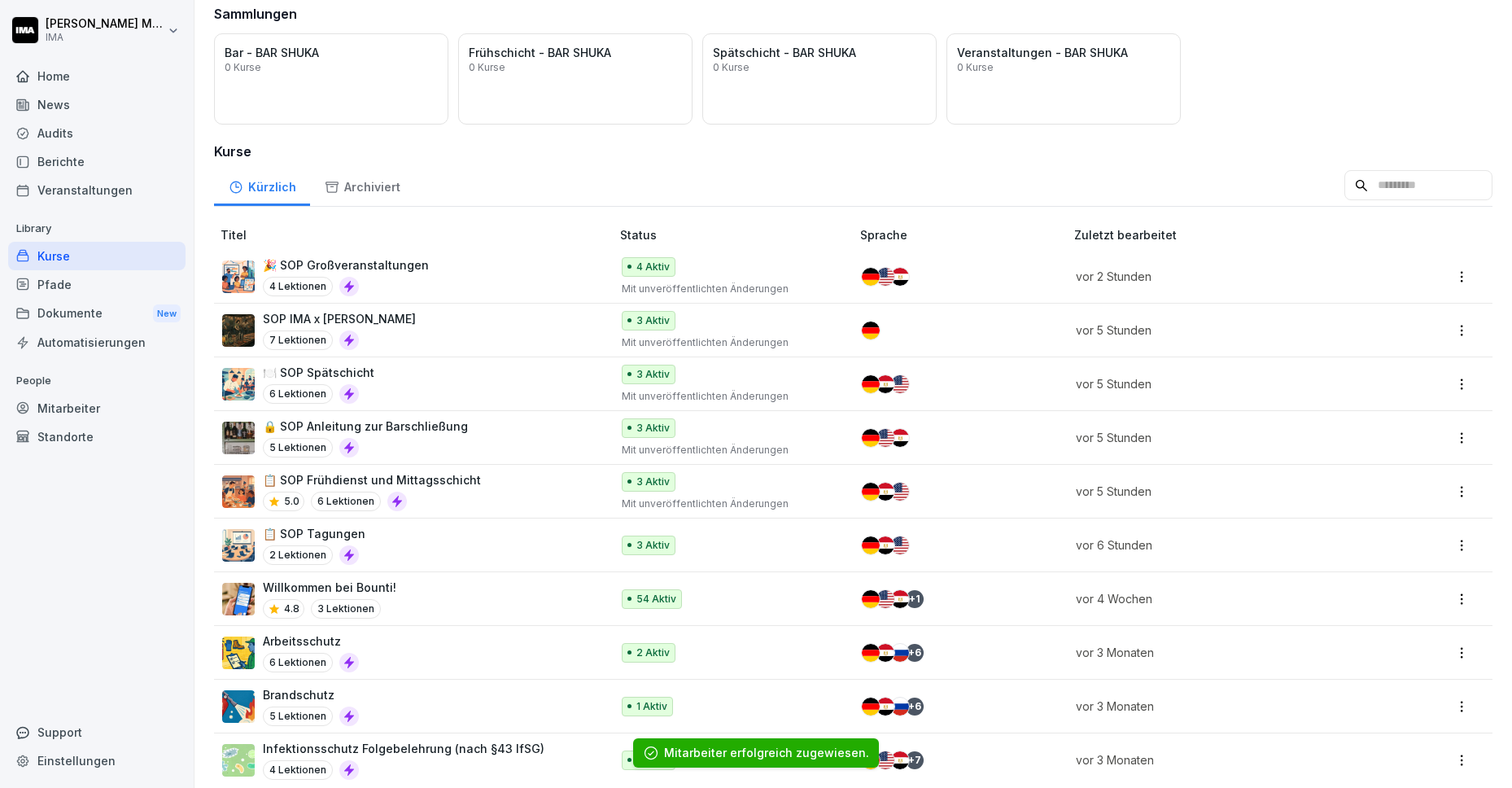
click at [476, 554] on div "📋 SOP Tagungen 2 Lektionen" at bounding box center [407, 545] width 372 height 40
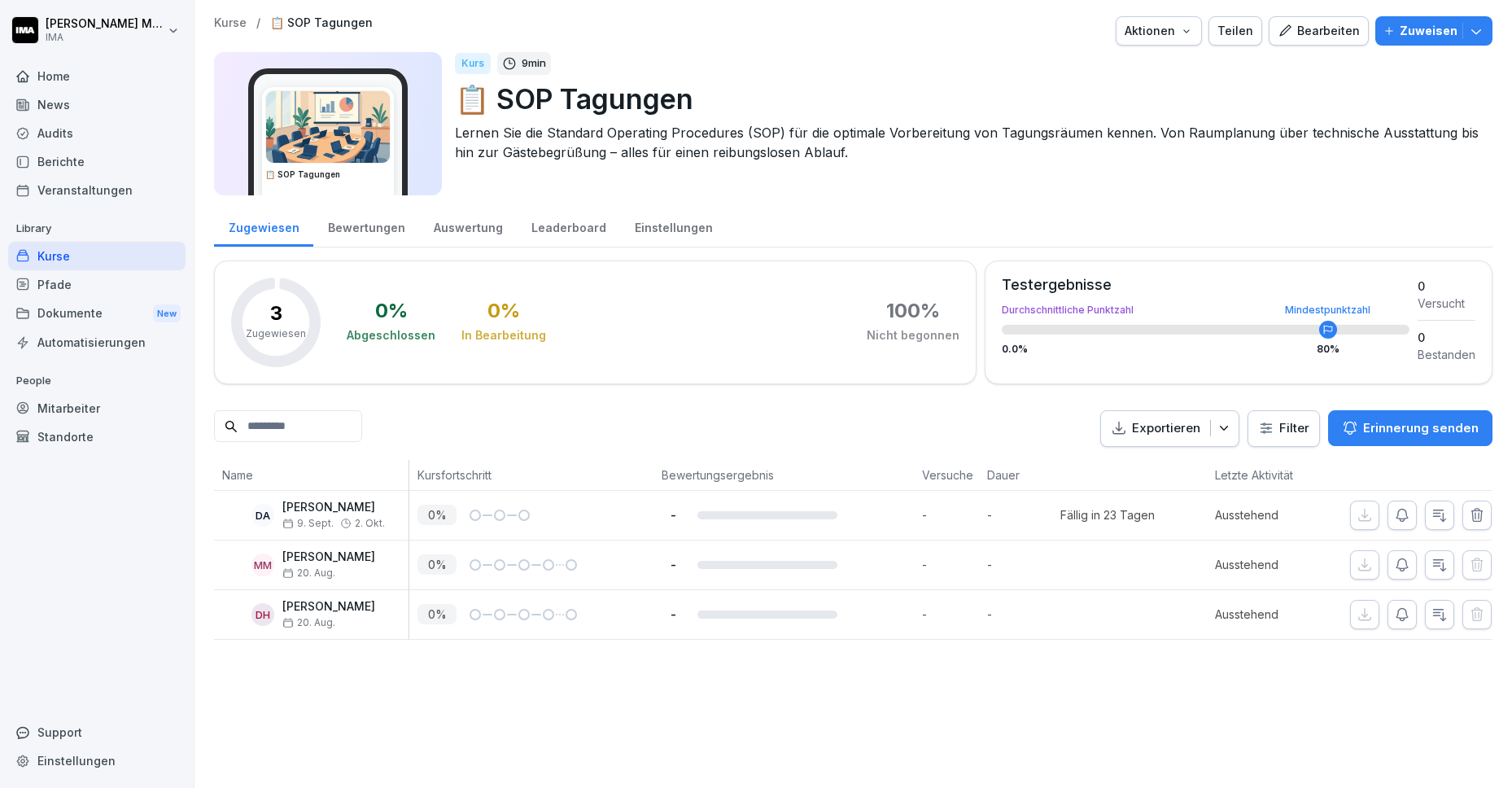
click at [1400, 29] on p "Zuweisen" at bounding box center [1429, 31] width 58 height 18
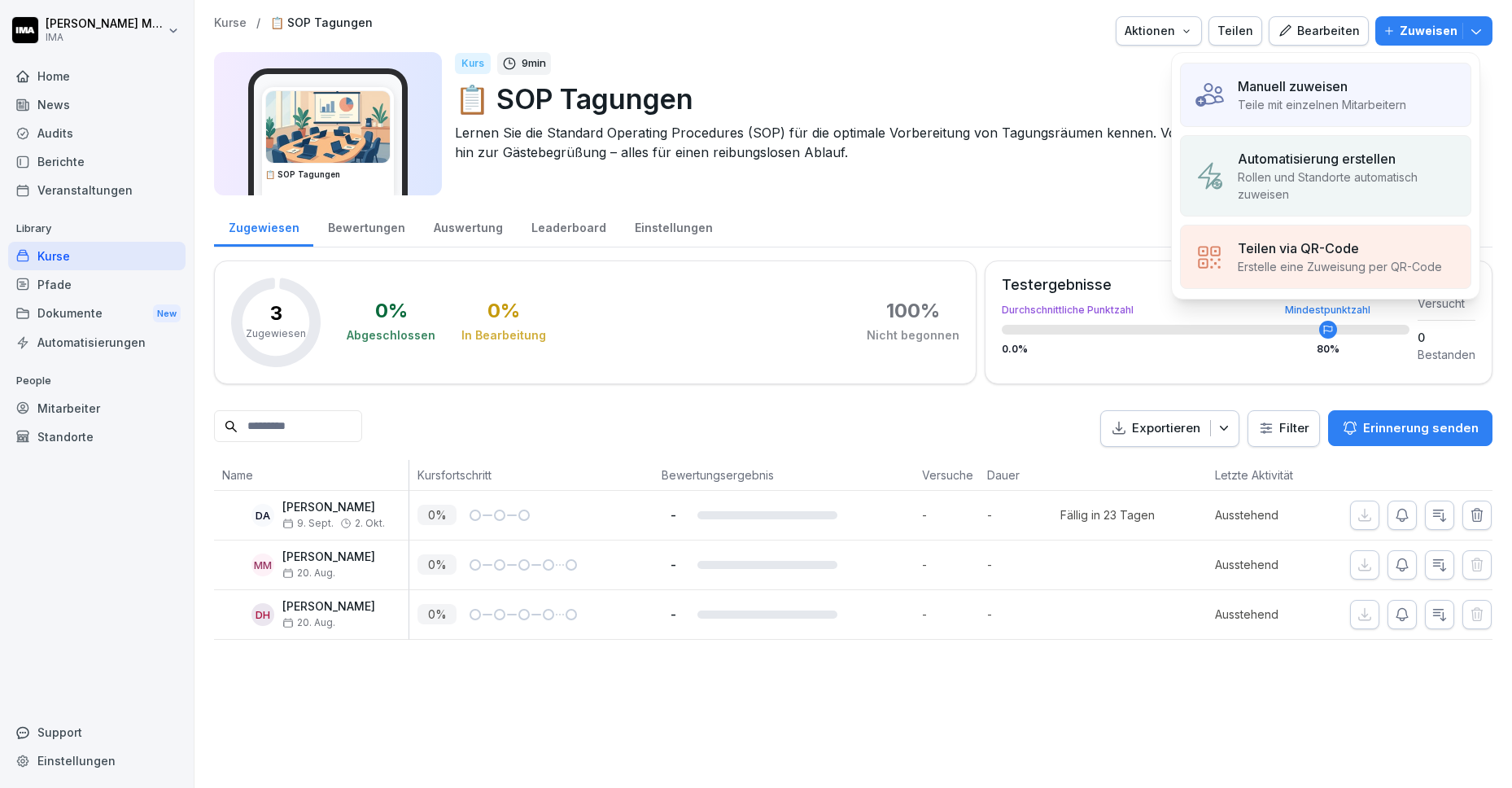
click at [1383, 122] on div "Manuell zuweisen Teile mit einzelnen Mitarbeitern" at bounding box center [1326, 95] width 291 height 64
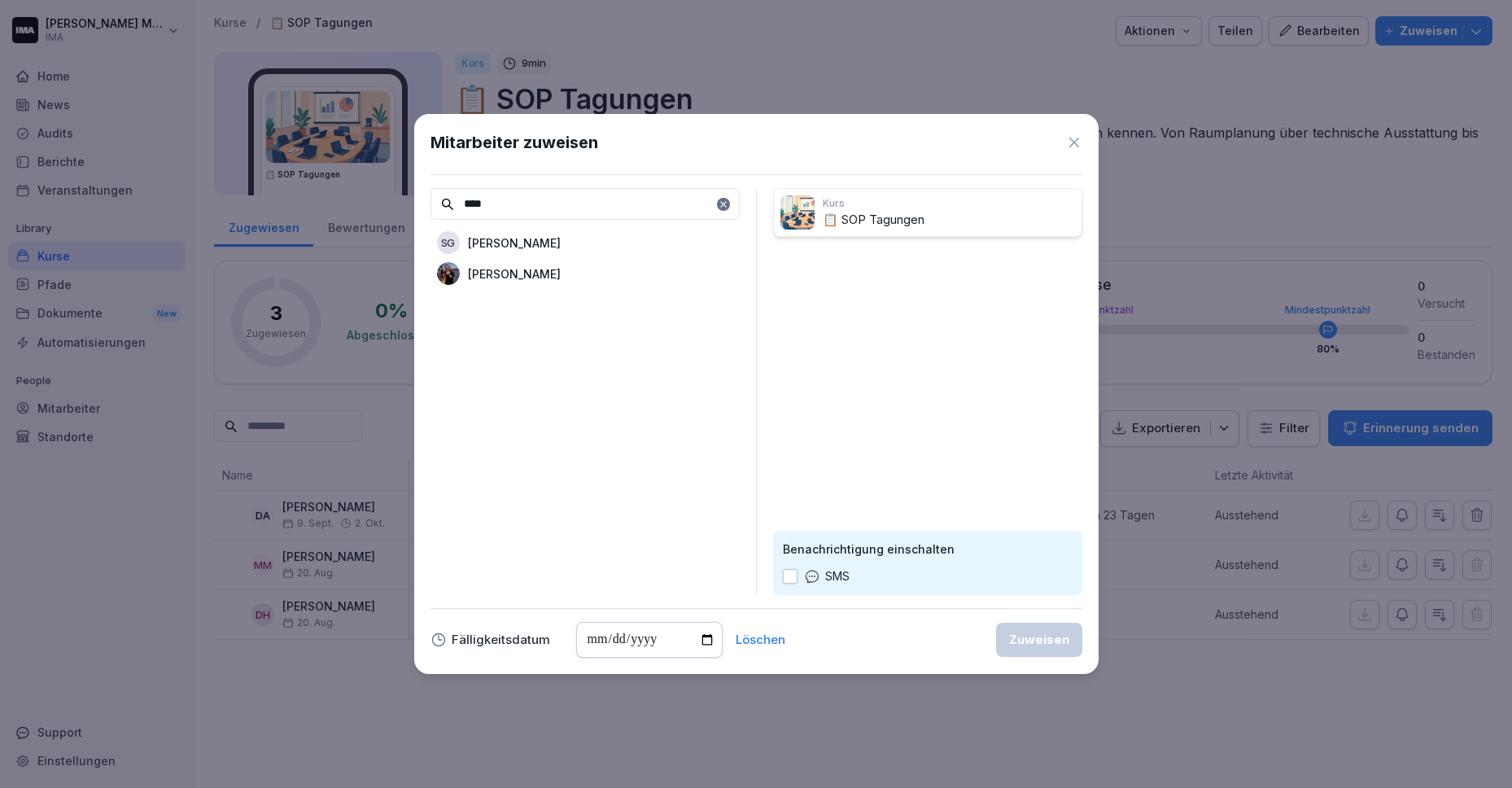
type input "****"
click at [516, 281] on p "[PERSON_NAME]" at bounding box center [514, 273] width 93 height 17
click at [1041, 646] on div "Zuweisen" at bounding box center [1039, 640] width 60 height 18
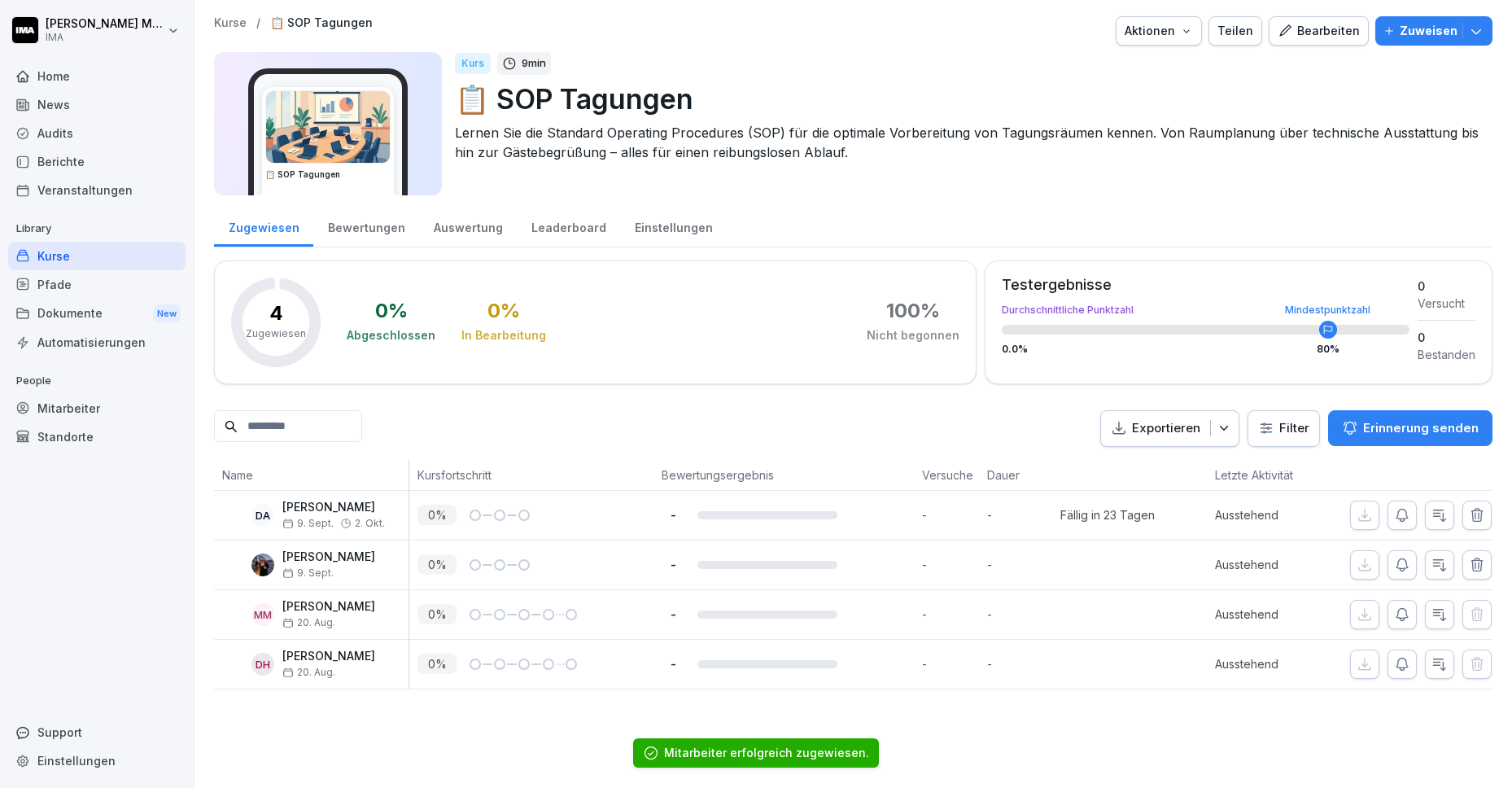
click at [217, 26] on p "Kurse" at bounding box center [230, 23] width 33 height 14
